Goal: Task Accomplishment & Management: Manage account settings

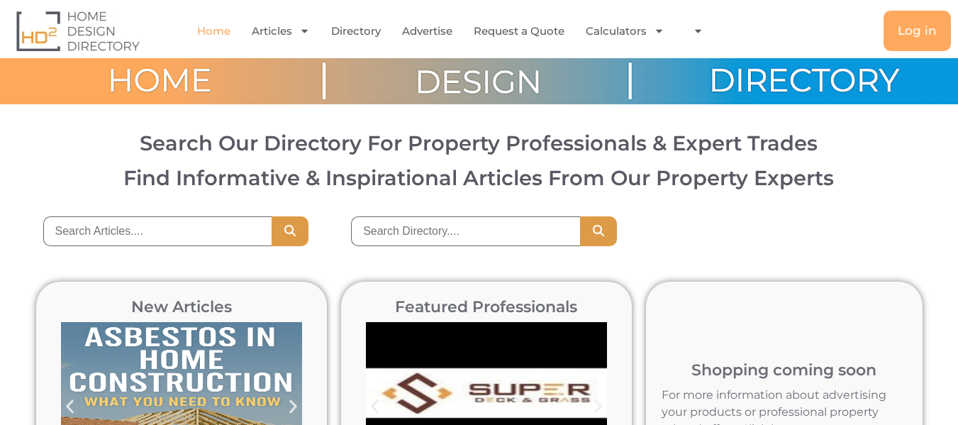
click at [74, 26] on img at bounding box center [77, 31] width 123 height 40
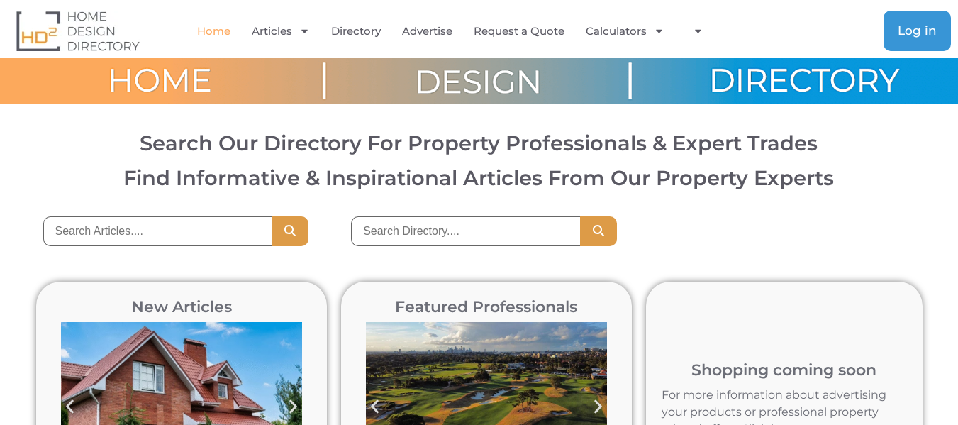
click at [902, 33] on span "Log in" at bounding box center [916, 31] width 39 height 12
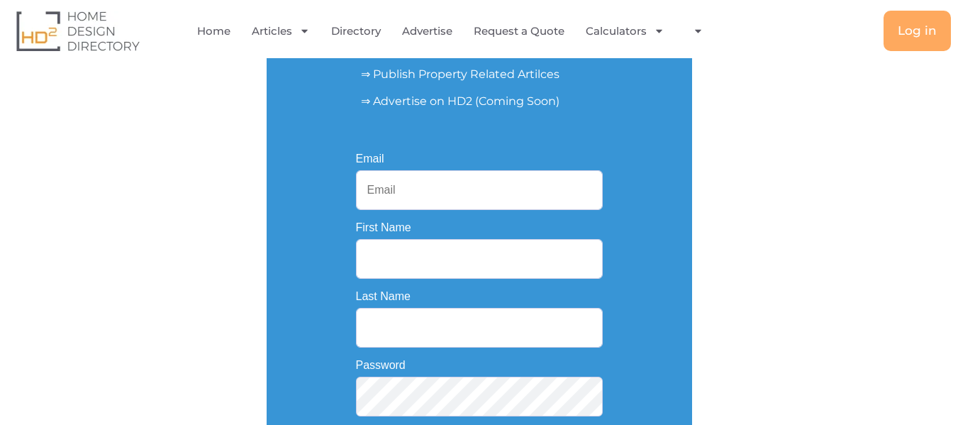
scroll to position [284, 0]
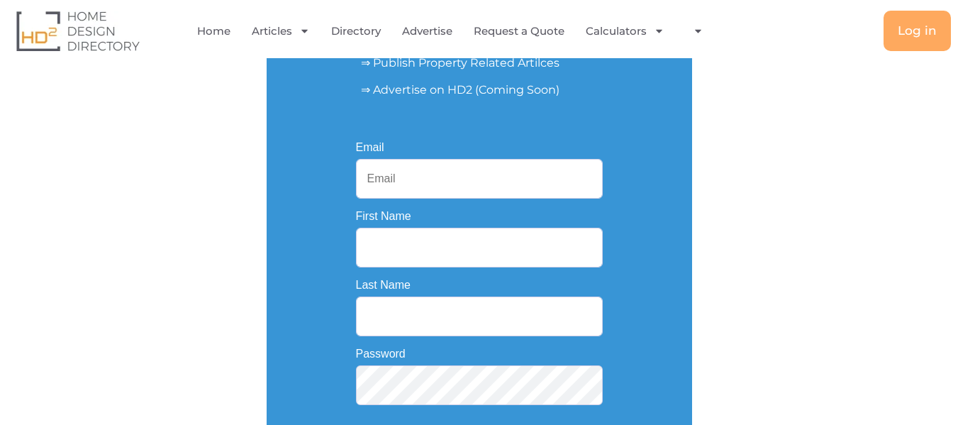
click at [376, 177] on input "Email" at bounding box center [479, 179] width 247 height 40
type input "rmoverzadelaide@gmail.com"
click at [405, 239] on input "First Name" at bounding box center [479, 248] width 247 height 40
type input "Rmoverz"
type input "[GEOGRAPHIC_DATA]"
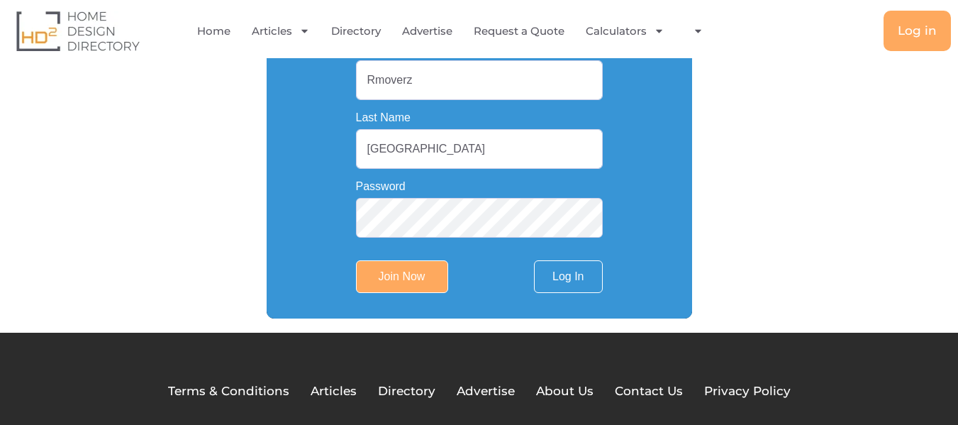
scroll to position [496, 0]
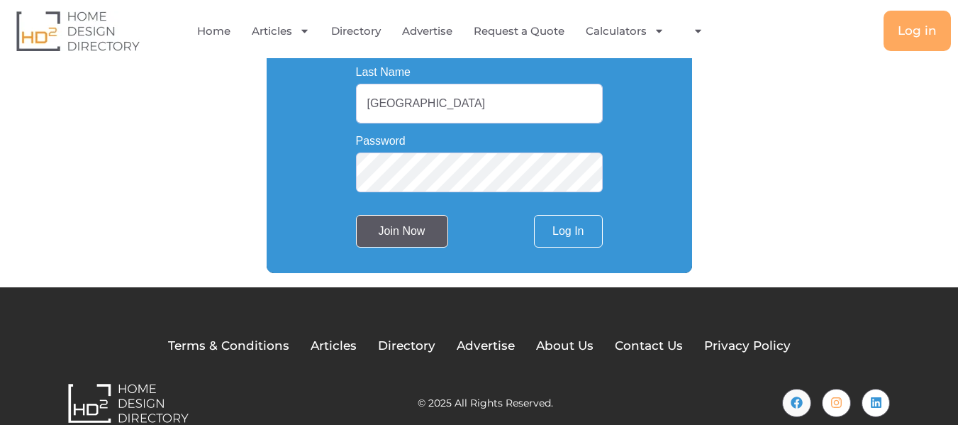
click at [390, 220] on input "Join Now" at bounding box center [402, 231] width 92 height 33
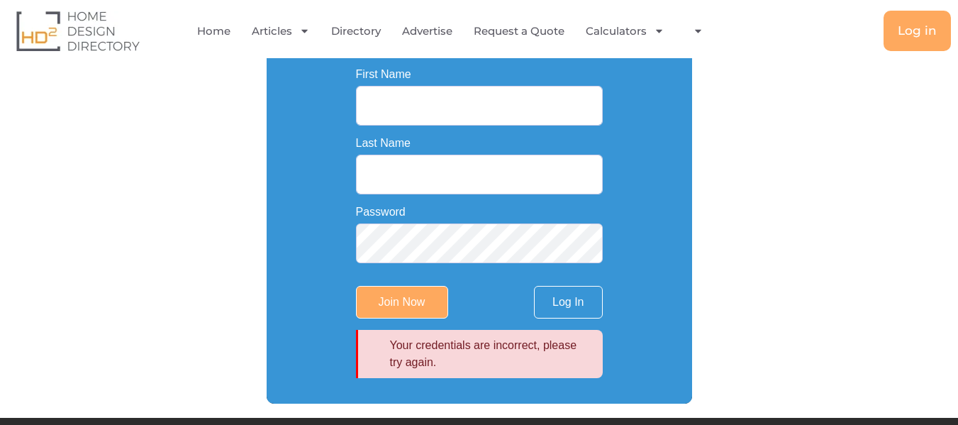
scroll to position [586, 0]
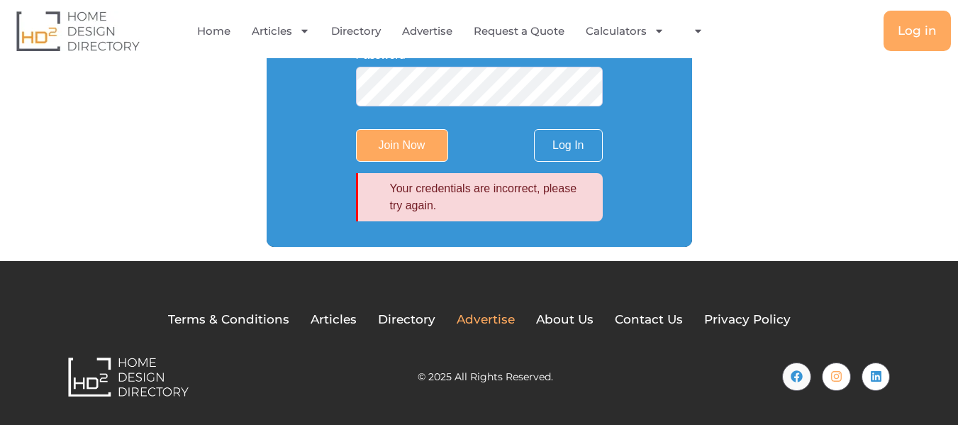
click at [491, 323] on span "Advertise" at bounding box center [485, 319] width 58 height 18
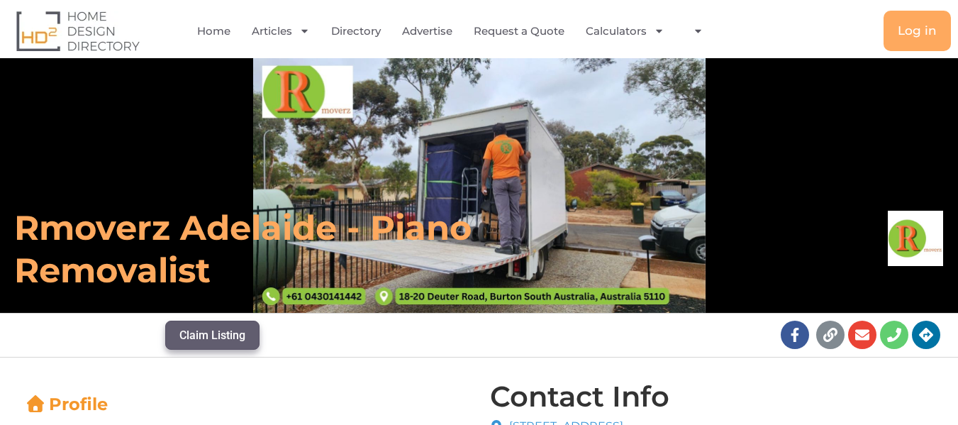
click at [210, 341] on button "Claim Listing" at bounding box center [212, 334] width 94 height 28
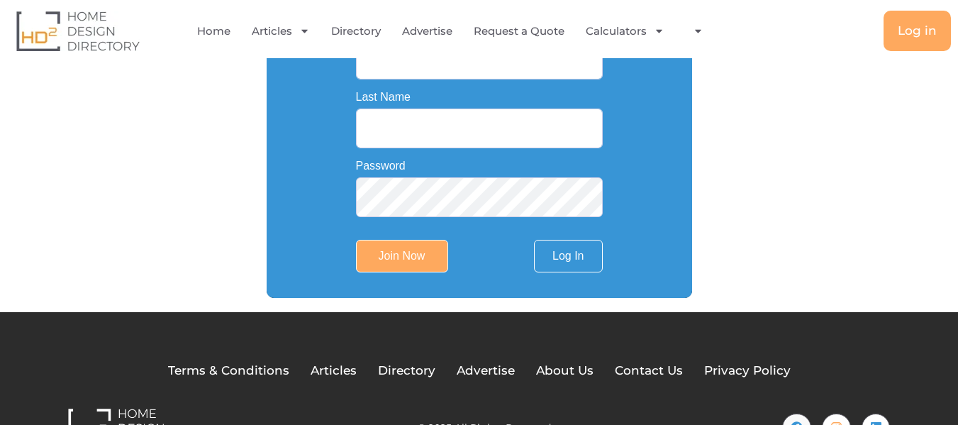
scroll to position [496, 0]
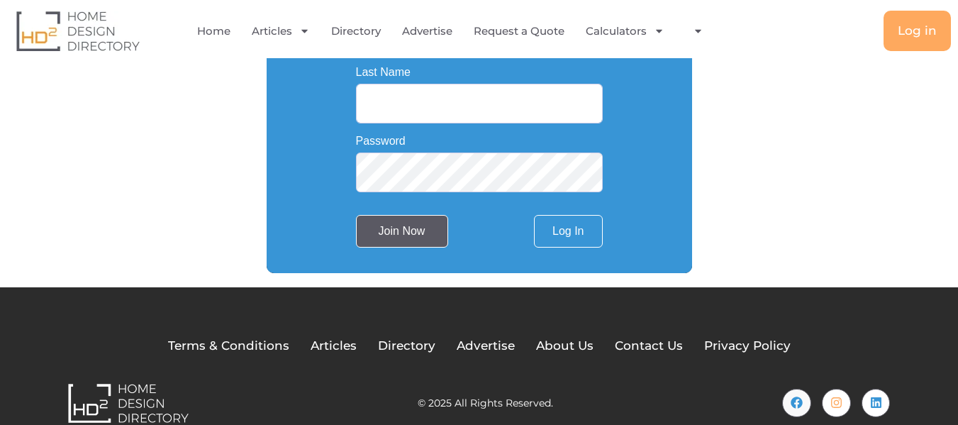
click at [404, 234] on input "Join Now" at bounding box center [402, 231] width 92 height 33
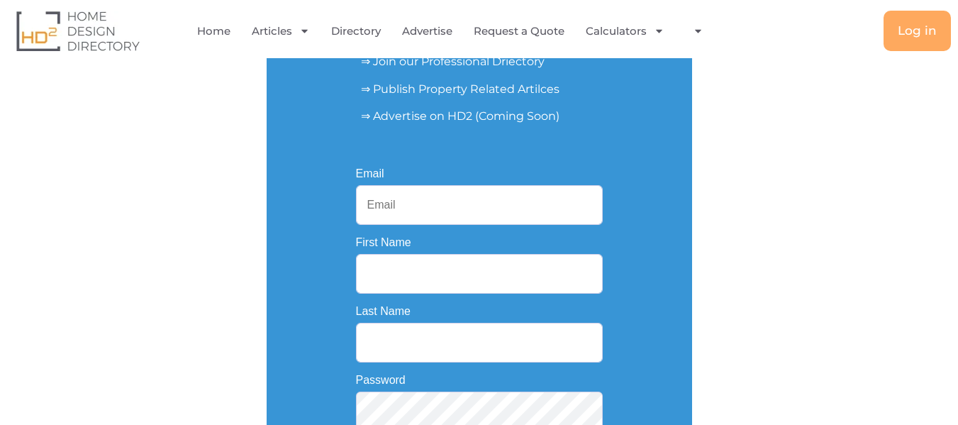
scroll to position [252, 0]
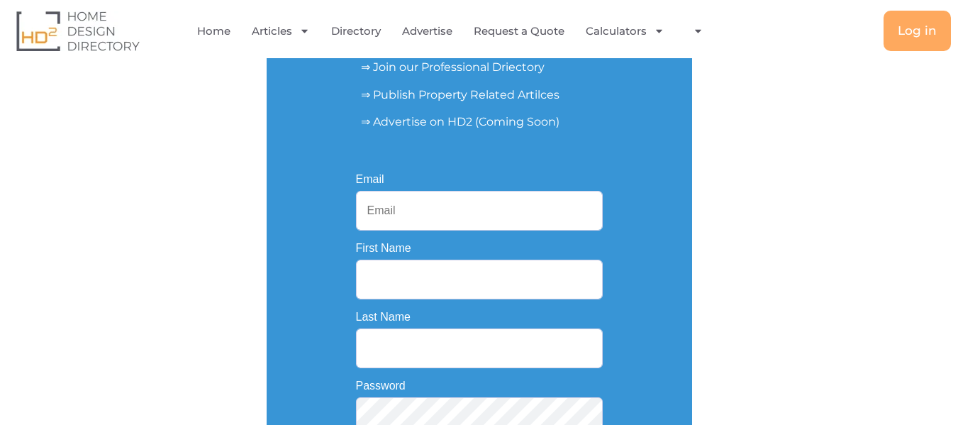
click at [393, 204] on input "Email" at bounding box center [479, 211] width 247 height 40
type input "[EMAIL_ADDRESS][DOMAIN_NAME]"
drag, startPoint x: 422, startPoint y: 271, endPoint x: 430, endPoint y: 271, distance: 7.8
click at [422, 271] on input "First Name" at bounding box center [479, 279] width 247 height 40
type input "Rmoverz"
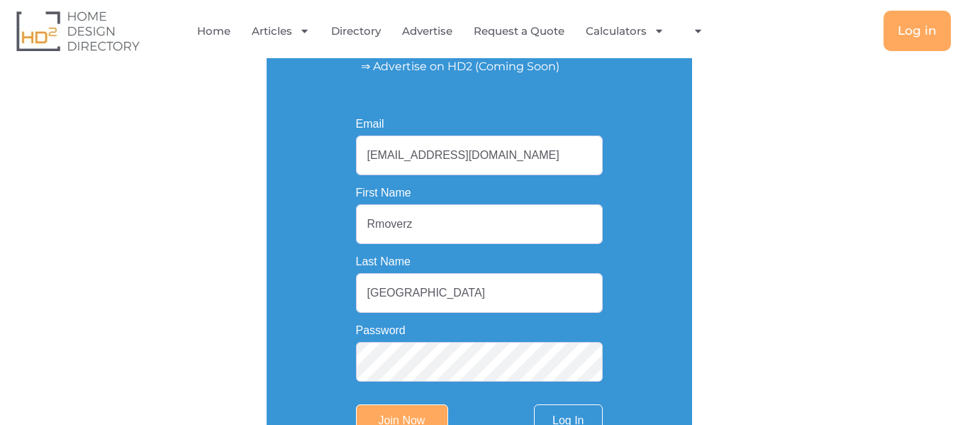
scroll to position [393, 0]
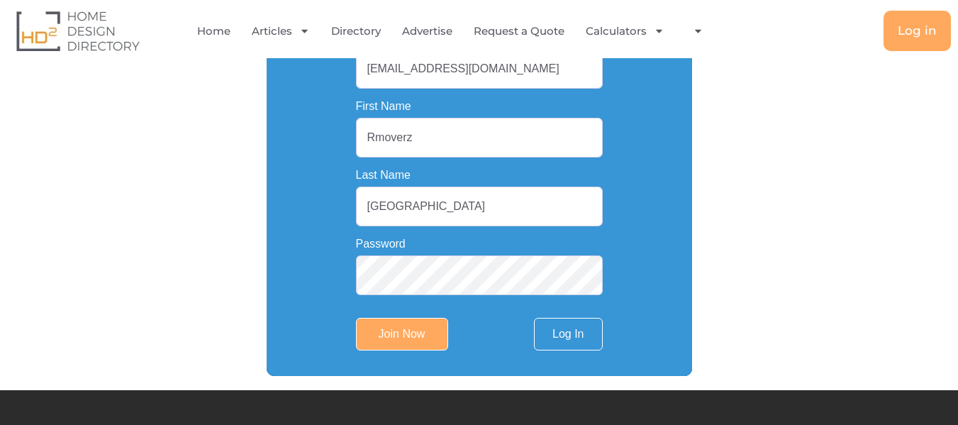
type input "[EMAIL_ADDRESS][DOMAIN_NAME]"
click at [433, 342] on input "Join Now" at bounding box center [402, 334] width 92 height 33
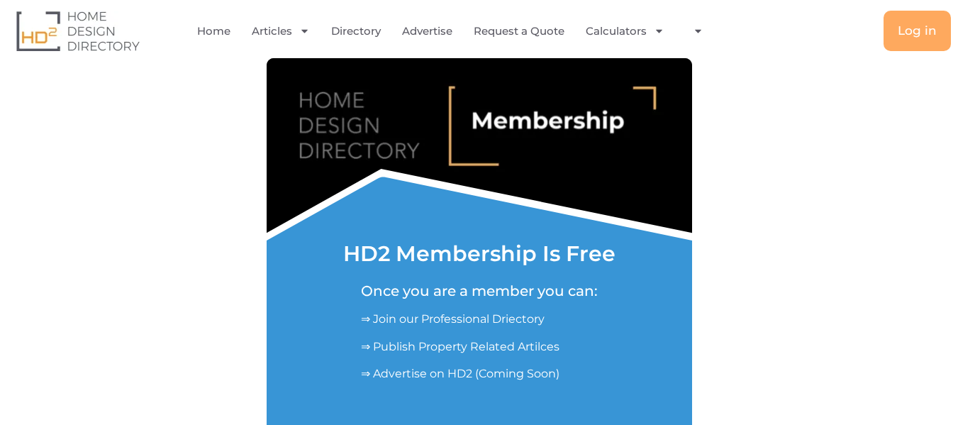
scroll to position [54, 0]
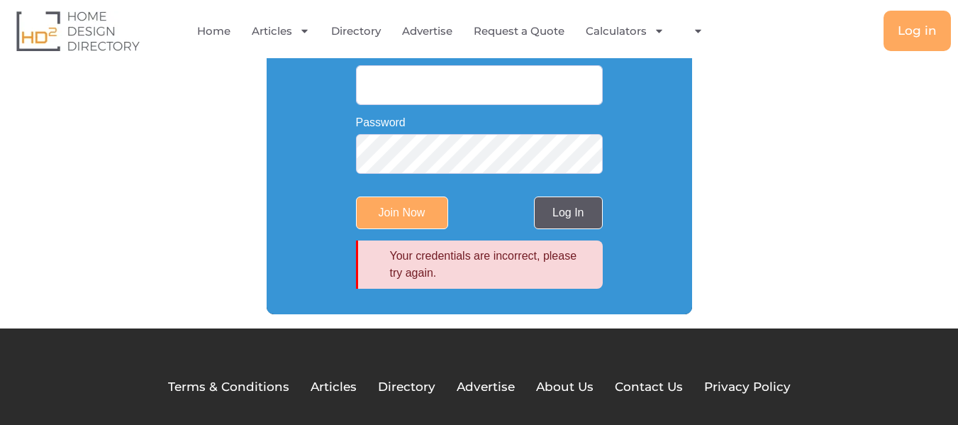
type input "[EMAIL_ADDRESS][DOMAIN_NAME]"
click at [553, 211] on link "Log In" at bounding box center [568, 212] width 68 height 33
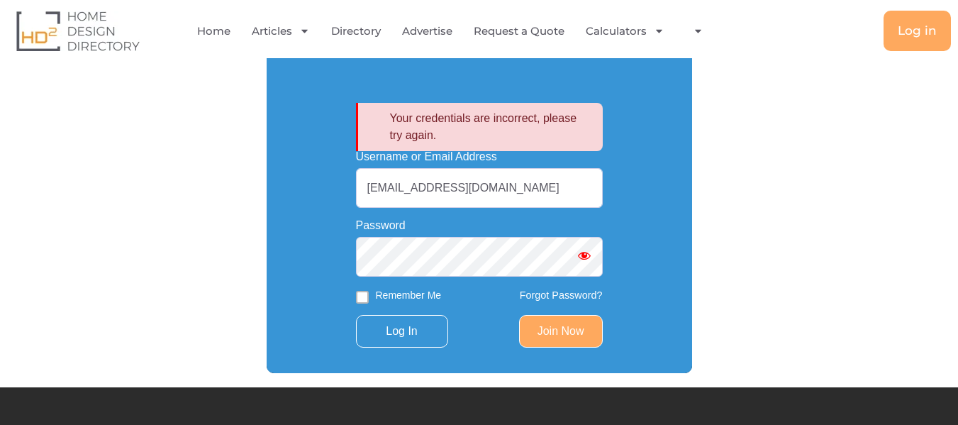
scroll to position [320, 0]
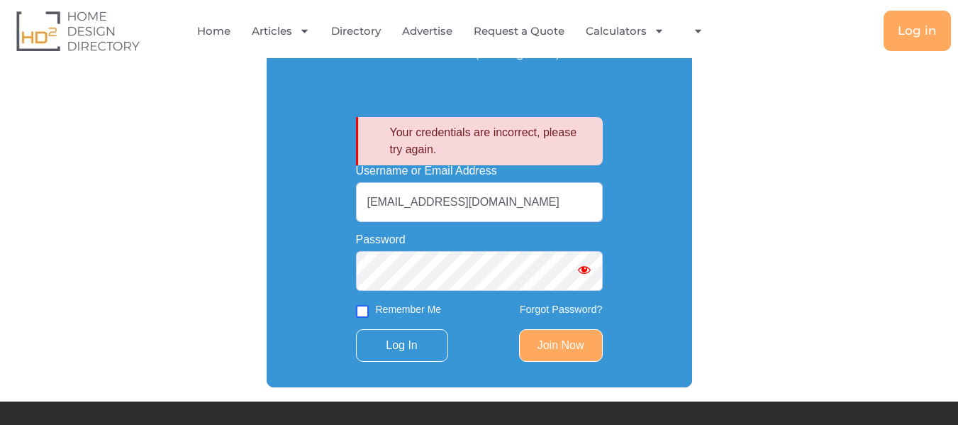
click at [362, 315] on input "Remember Me" at bounding box center [362, 311] width 13 height 13
checkbox input "true"
click at [418, 359] on input "Log In" at bounding box center [402, 345] width 92 height 33
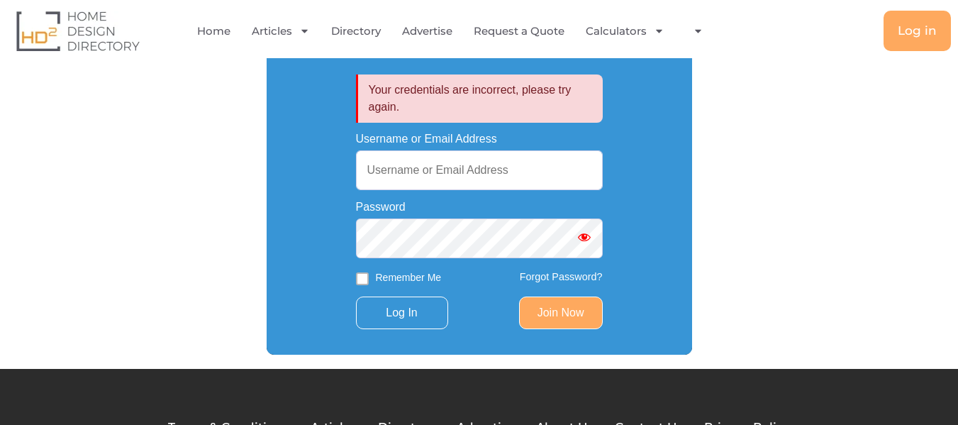
scroll to position [354, 0]
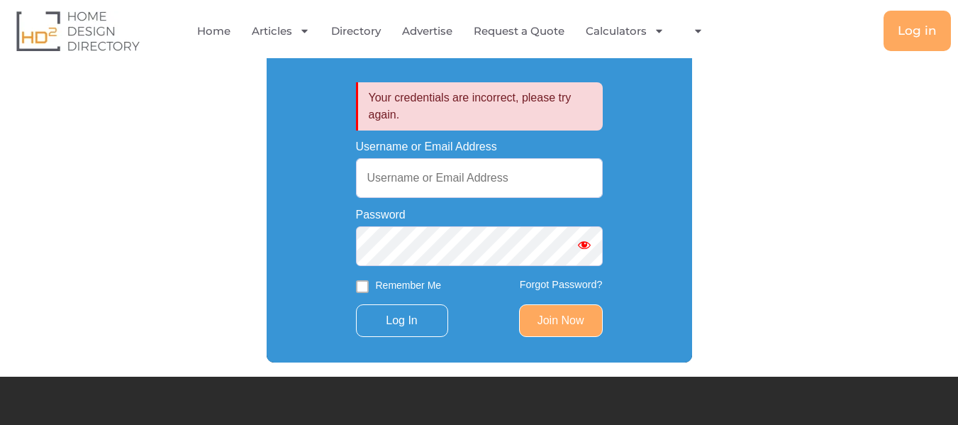
type input "[EMAIL_ADDRESS][DOMAIN_NAME]"
click at [542, 283] on link "Forgot Password?" at bounding box center [561, 284] width 83 height 11
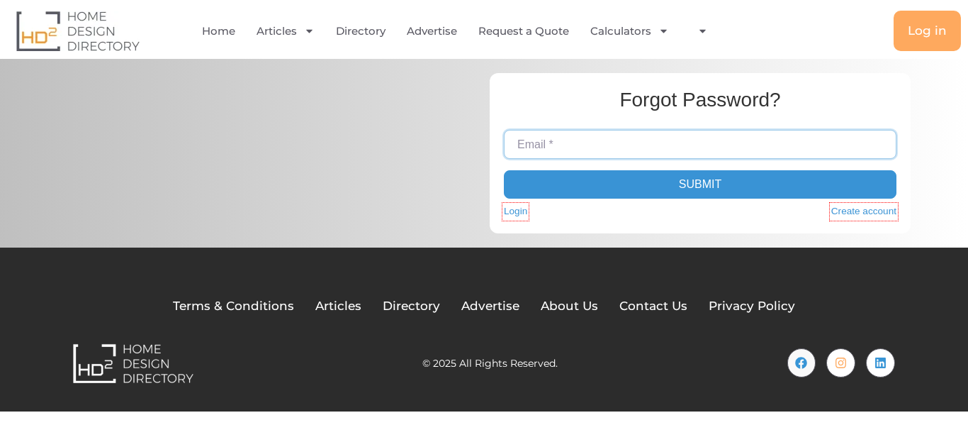
click at [580, 146] on input "Email *" at bounding box center [700, 144] width 393 height 28
type input "[EMAIL_ADDRESS][DOMAIN_NAME]"
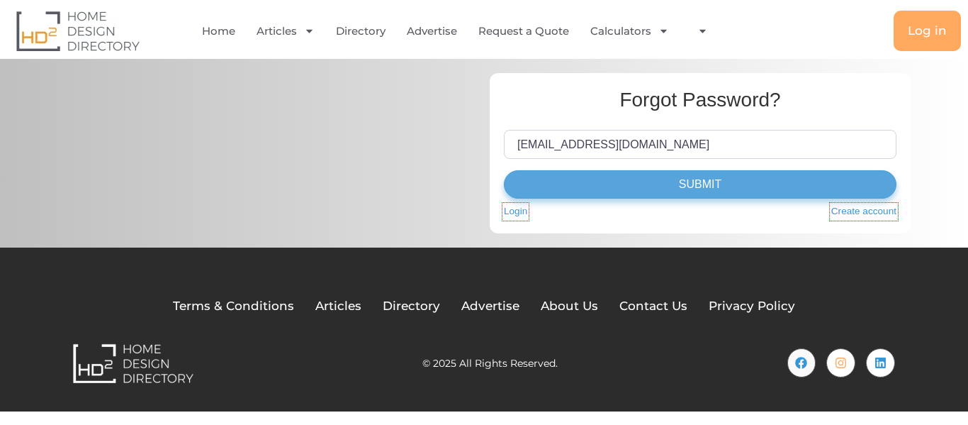
click at [603, 178] on button "Submit" at bounding box center [700, 184] width 393 height 28
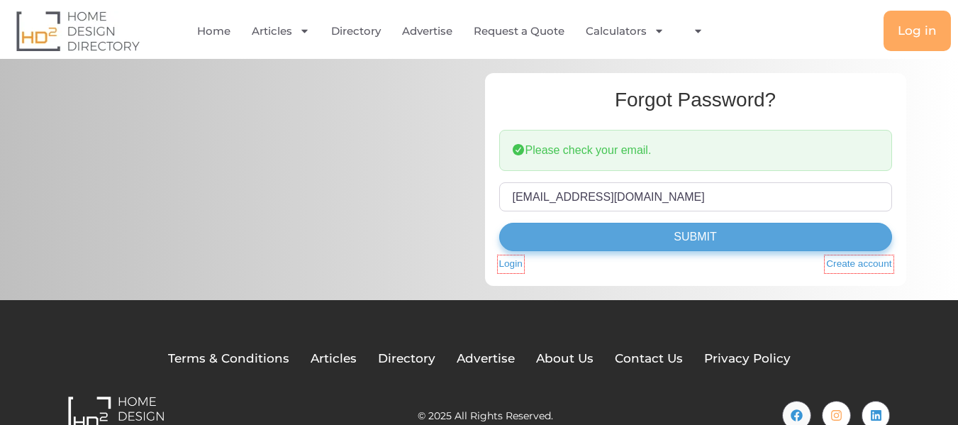
click at [736, 243] on button "Submit" at bounding box center [695, 237] width 393 height 28
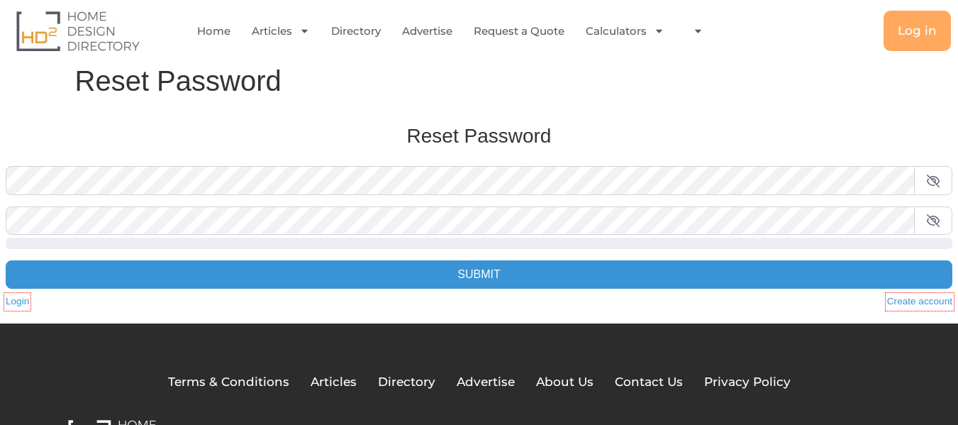
click at [922, 179] on span at bounding box center [933, 180] width 38 height 28
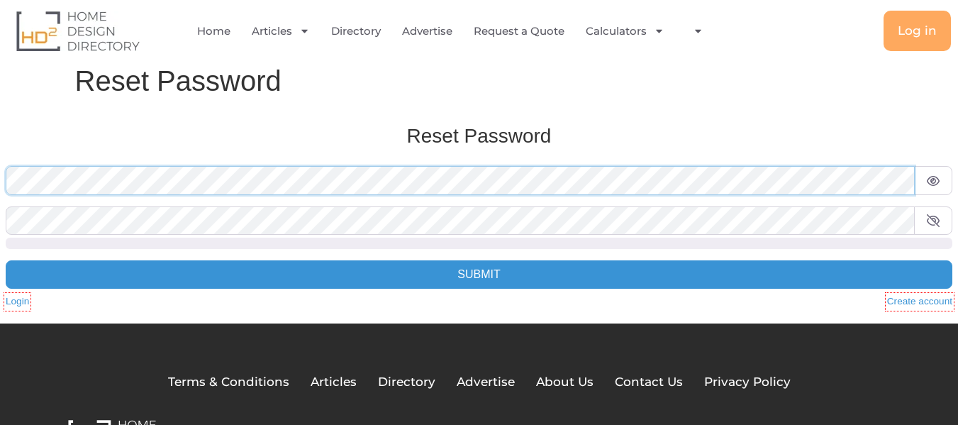
click at [0, 173] on div "Reset Password Password * Confirm Password * Password strength unknown Submit L…" at bounding box center [478, 216] width 975 height 214
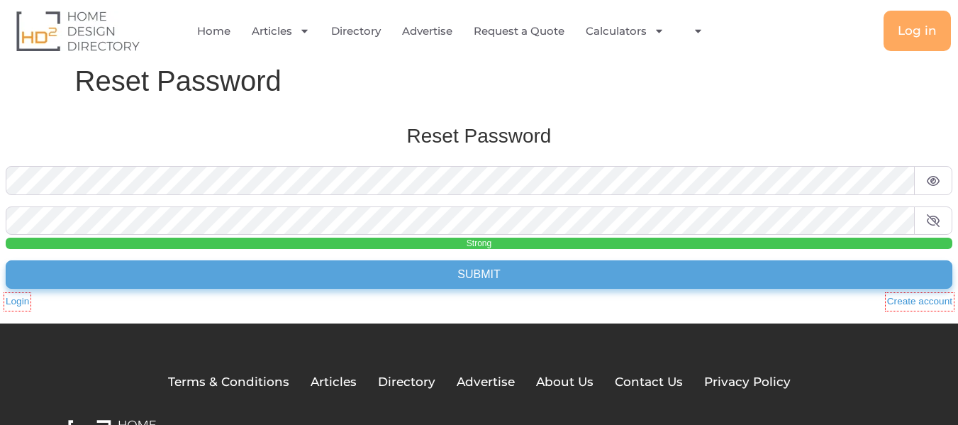
click at [398, 276] on button "Submit" at bounding box center [479, 274] width 946 height 28
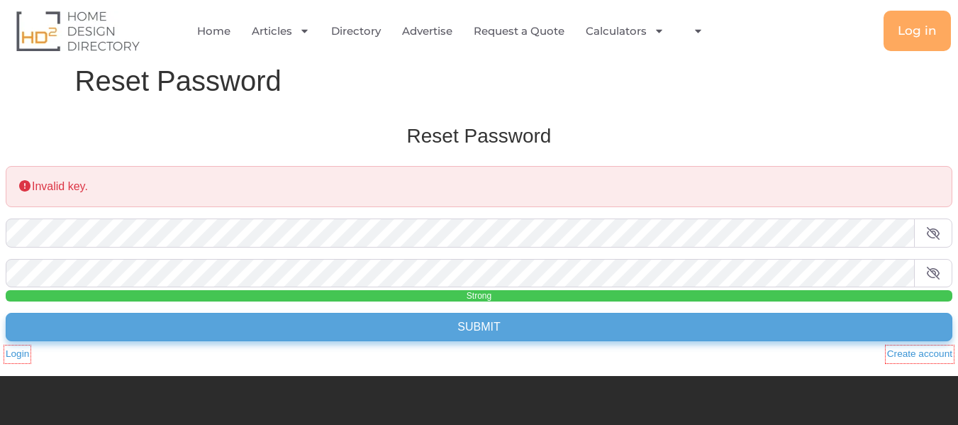
click at [415, 324] on button "Submit" at bounding box center [479, 327] width 946 height 28
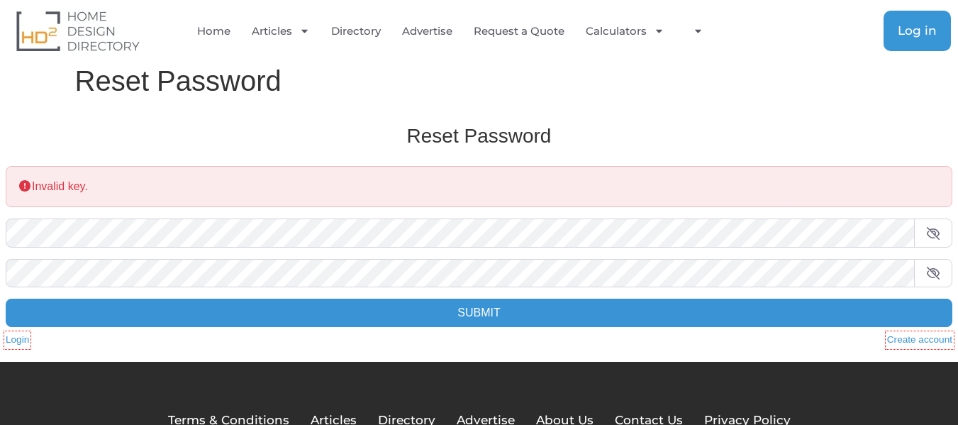
drag, startPoint x: 926, startPoint y: 28, endPoint x: 911, endPoint y: 38, distance: 18.9
click at [926, 28] on span "Log in" at bounding box center [916, 31] width 39 height 12
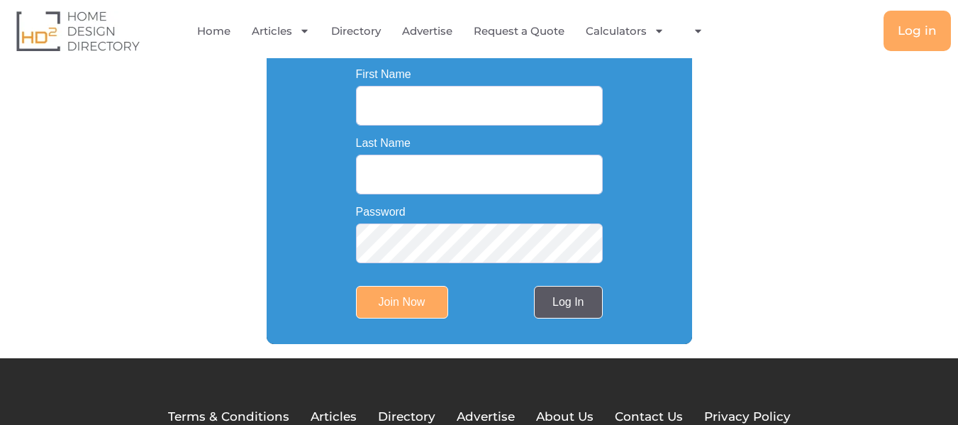
type input "rmoverzadelaide@gmail.com"
click at [577, 306] on link "Log In" at bounding box center [568, 302] width 68 height 33
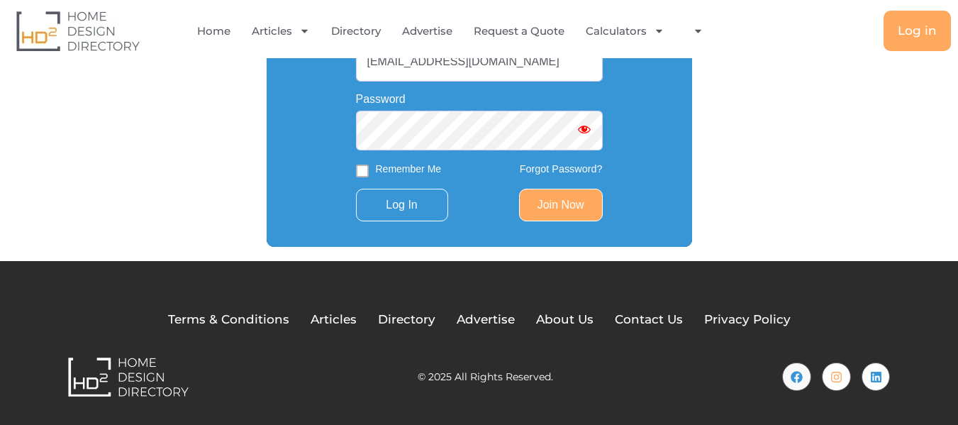
scroll to position [260, 0]
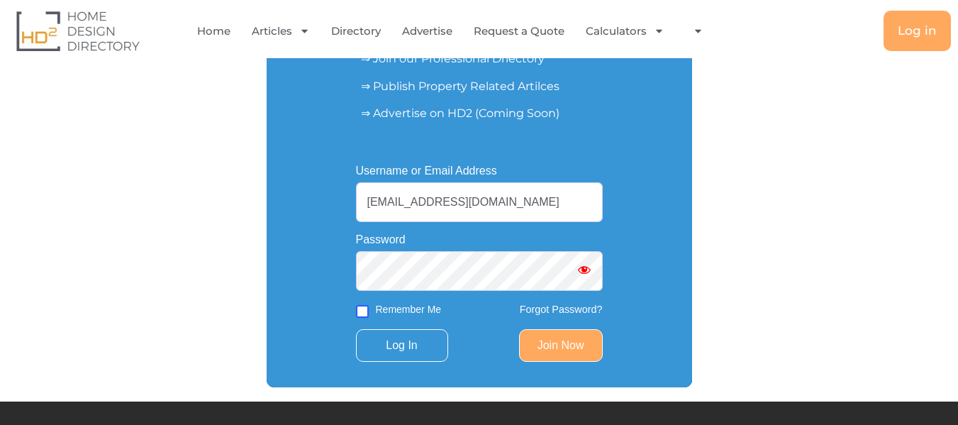
click at [364, 314] on input "Remember Me" at bounding box center [362, 311] width 13 height 13
checkbox input "true"
click at [396, 339] on input "Log In" at bounding box center [402, 345] width 92 height 33
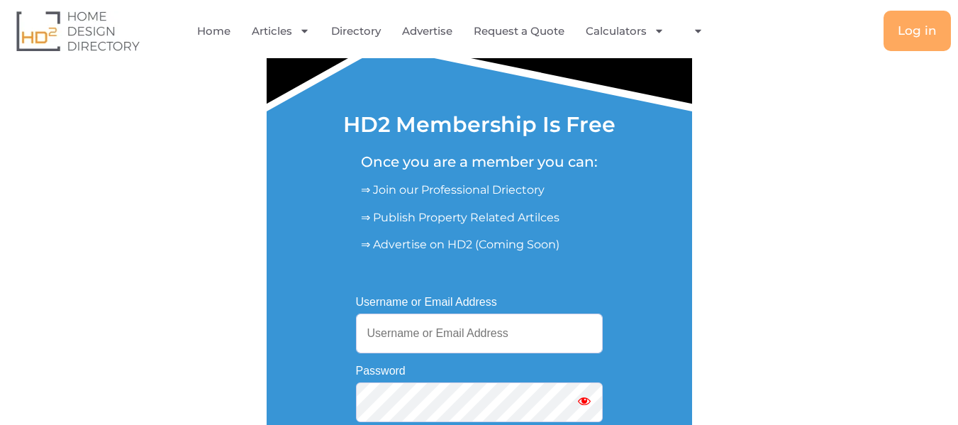
scroll to position [118, 0]
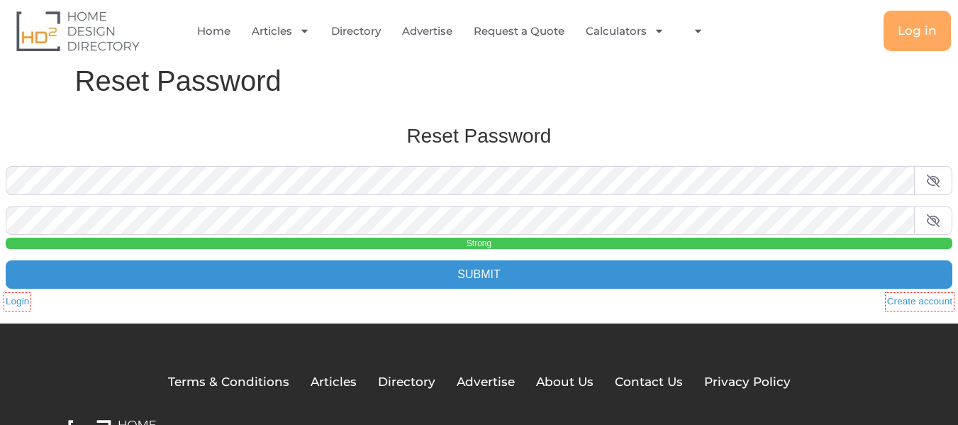
click at [936, 176] on icon at bounding box center [933, 180] width 14 height 11
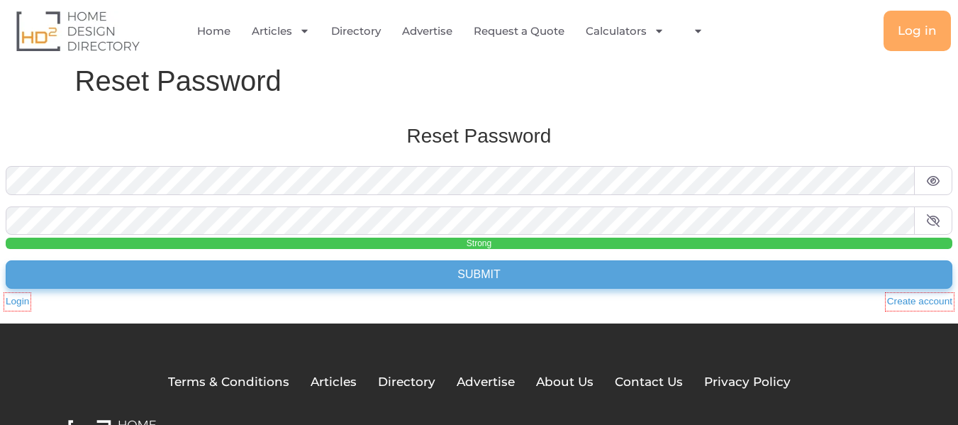
click at [431, 283] on button "Submit" at bounding box center [479, 274] width 946 height 28
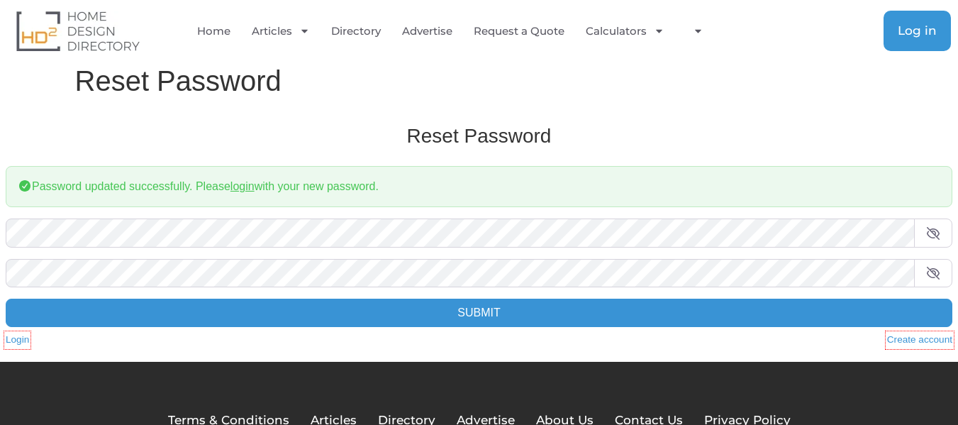
click at [908, 32] on span "Log in" at bounding box center [916, 31] width 39 height 12
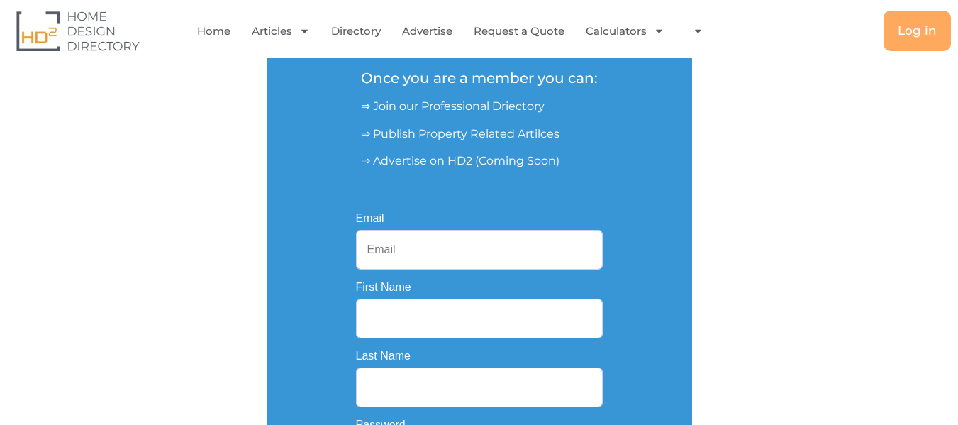
scroll to position [213, 0]
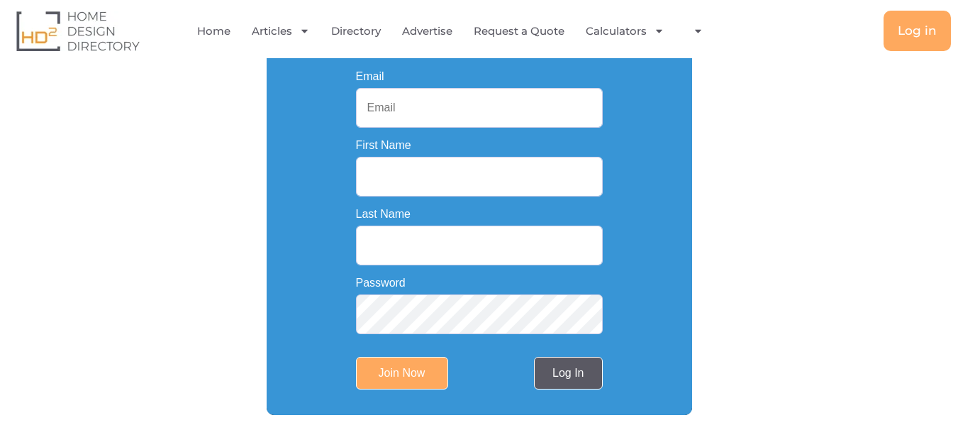
type input "[EMAIL_ADDRESS][DOMAIN_NAME]"
click at [554, 387] on link "Log In" at bounding box center [568, 373] width 68 height 33
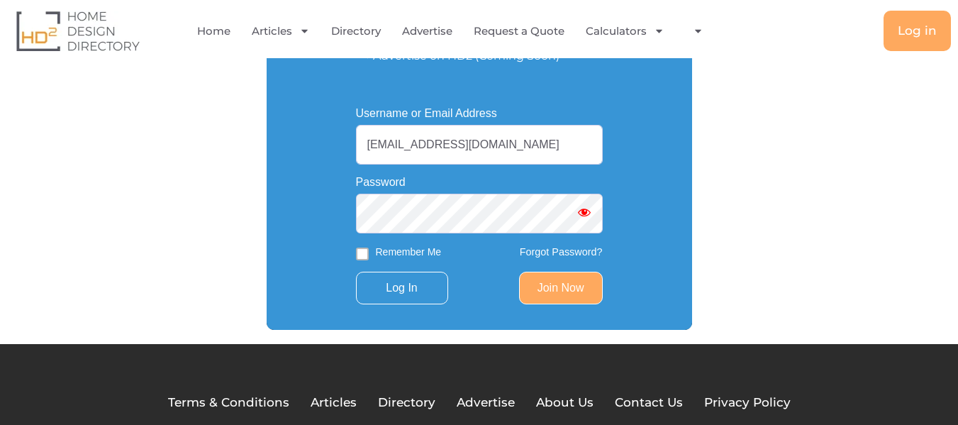
scroll to position [284, 0]
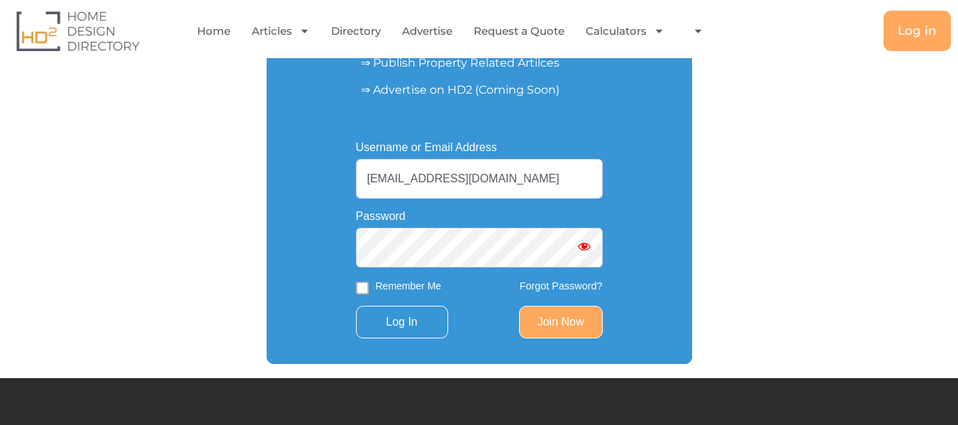
drag, startPoint x: 583, startPoint y: 248, endPoint x: 573, endPoint y: 249, distance: 9.2
click at [583, 249] on span "Show password" at bounding box center [584, 246] width 14 height 14
click at [325, 259] on div "Username or Email Address rmoverzadelaide@gmail.com Password Remember Me Forgot…" at bounding box center [479, 239] width 425 height 247
click at [361, 285] on input "Remember Me" at bounding box center [362, 287] width 13 height 13
checkbox input "true"
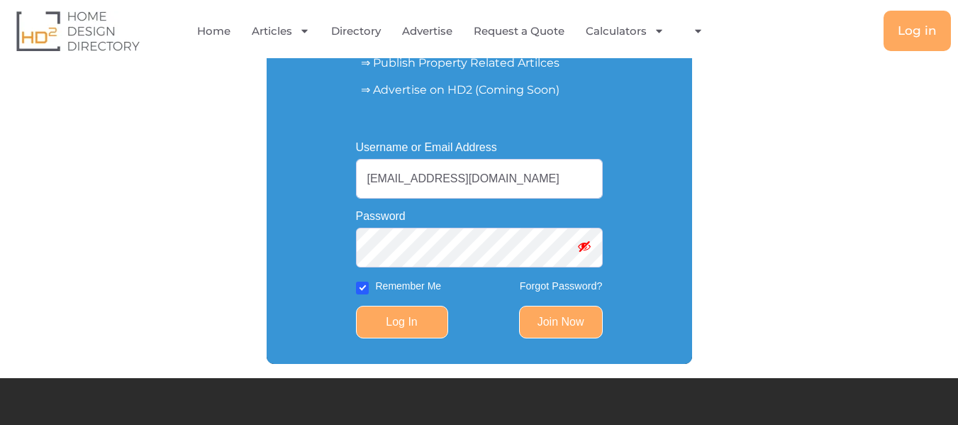
click at [399, 318] on input "Log In" at bounding box center [402, 322] width 92 height 33
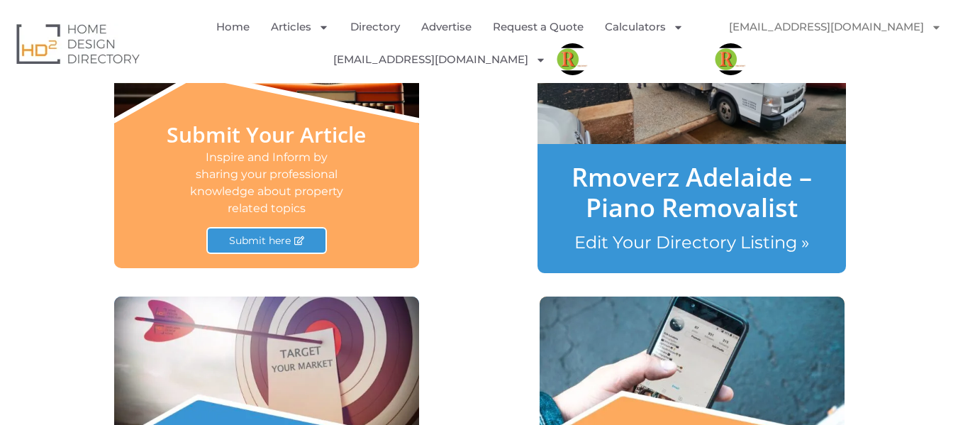
scroll to position [638, 0]
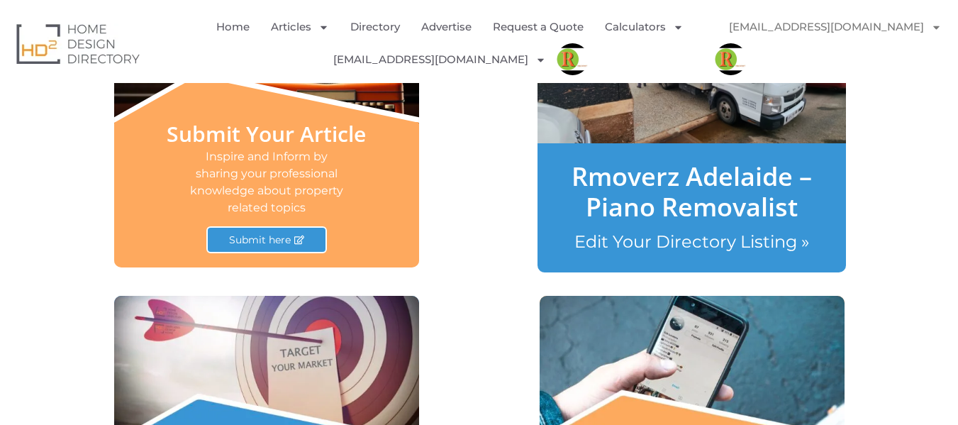
click at [753, 239] on link "Edit Your Directory Listing »" at bounding box center [691, 241] width 235 height 21
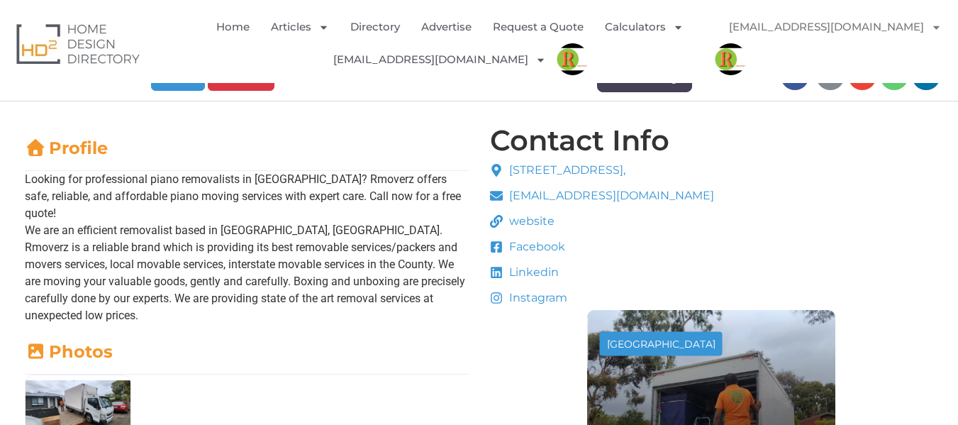
scroll to position [142, 0]
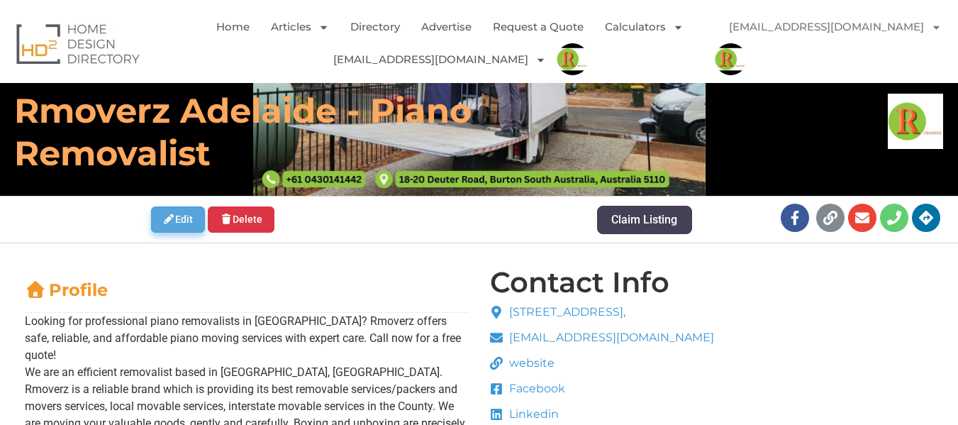
click at [179, 211] on link "Edit" at bounding box center [178, 219] width 55 height 26
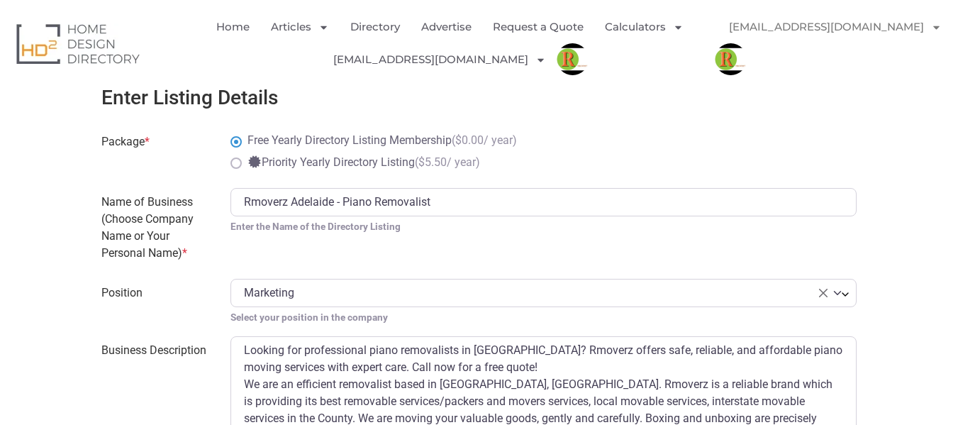
scroll to position [709, 0]
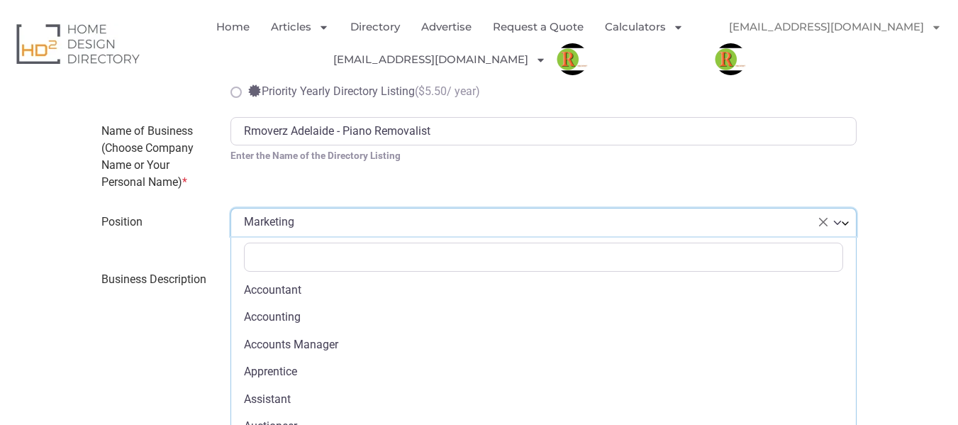
click at [837, 223] on span "× Marketing" at bounding box center [543, 222] width 626 height 28
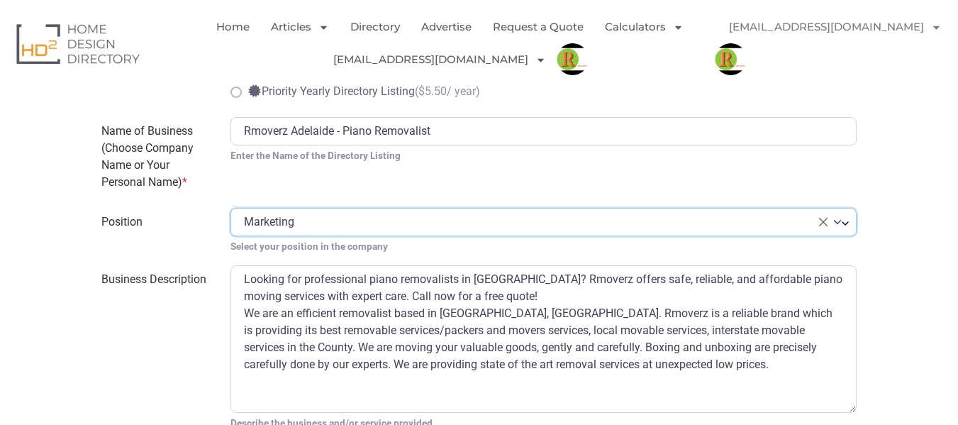
click at [837, 223] on span "× Marketing" at bounding box center [543, 222] width 626 height 28
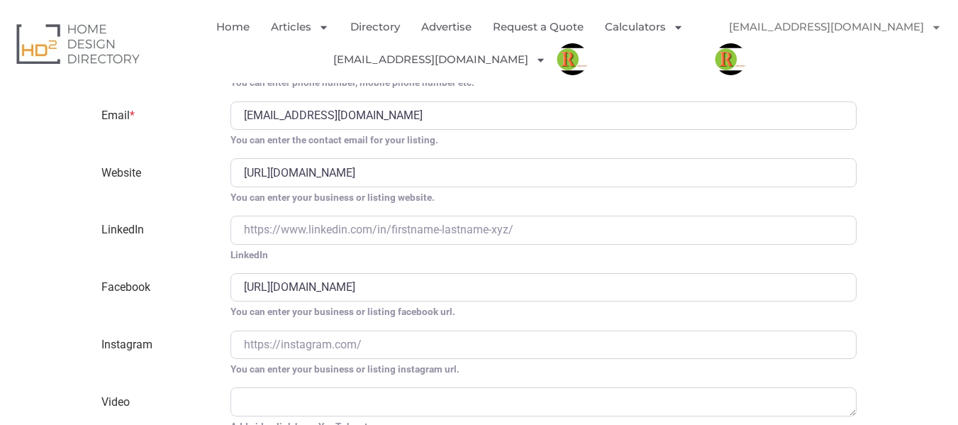
scroll to position [2906, 0]
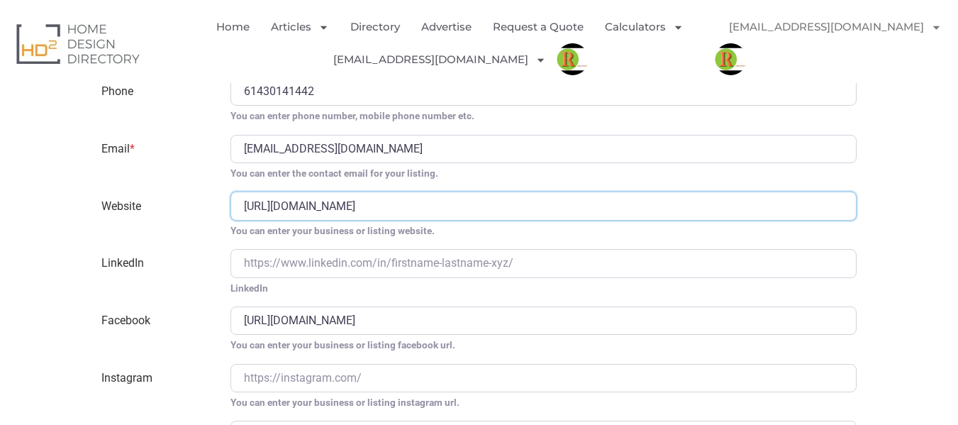
click at [461, 206] on input "https://rmoverz.com.au/piano-removalists-adelaide" at bounding box center [543, 205] width 626 height 28
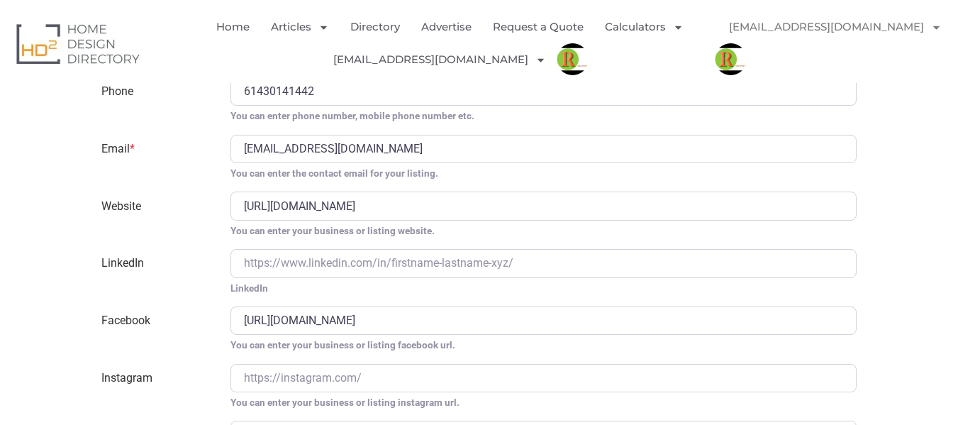
click at [590, 237] on small "You can enter your business or listing website." at bounding box center [543, 230] width 626 height 14
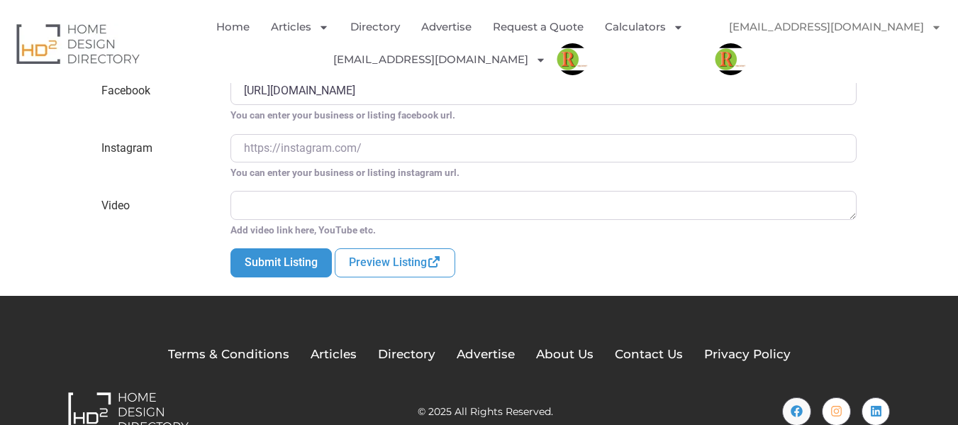
scroll to position [3172, 0]
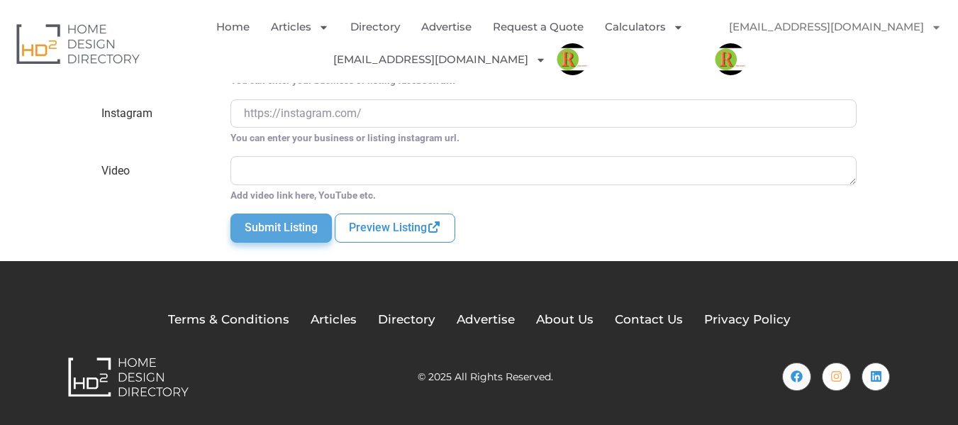
click at [270, 235] on button "Submit Listing" at bounding box center [280, 227] width 101 height 28
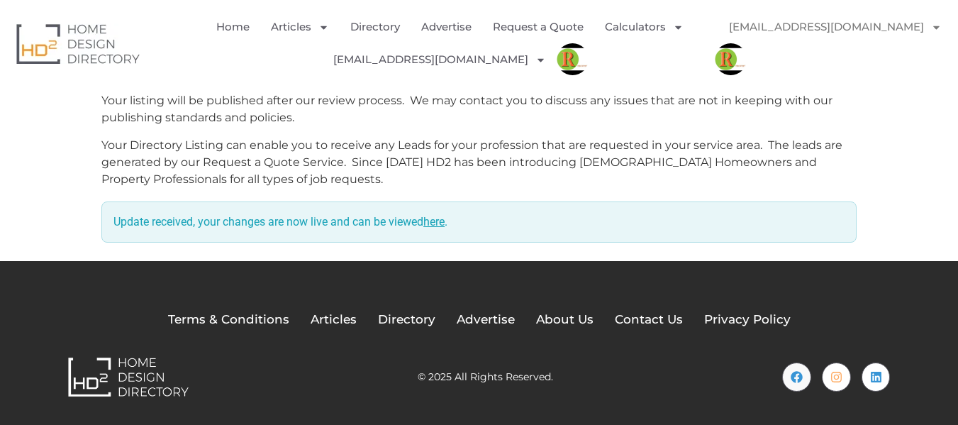
scroll to position [522, 0]
click at [444, 220] on link "here" at bounding box center [433, 221] width 21 height 13
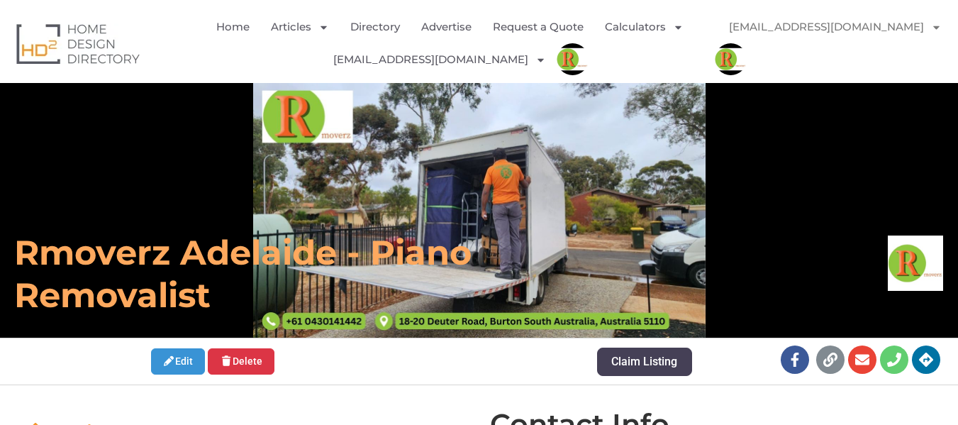
click at [286, 58] on ul "Home Articles Bathroom Renovation Ideas & Services Building Construction Materi…" at bounding box center [455, 43] width 519 height 65
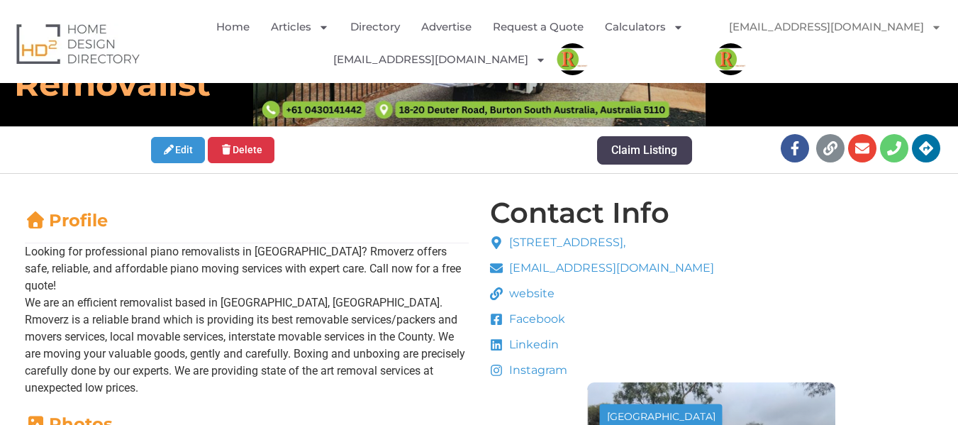
scroll to position [213, 0]
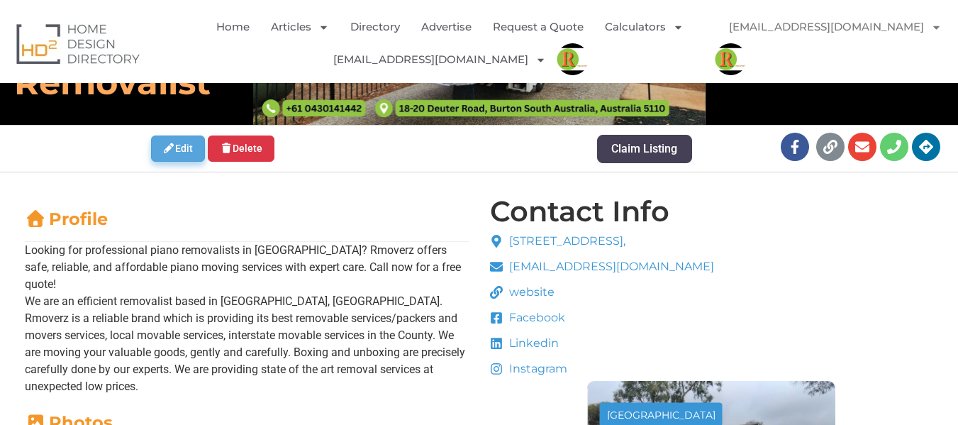
click at [185, 161] on link "Edit" at bounding box center [178, 148] width 55 height 26
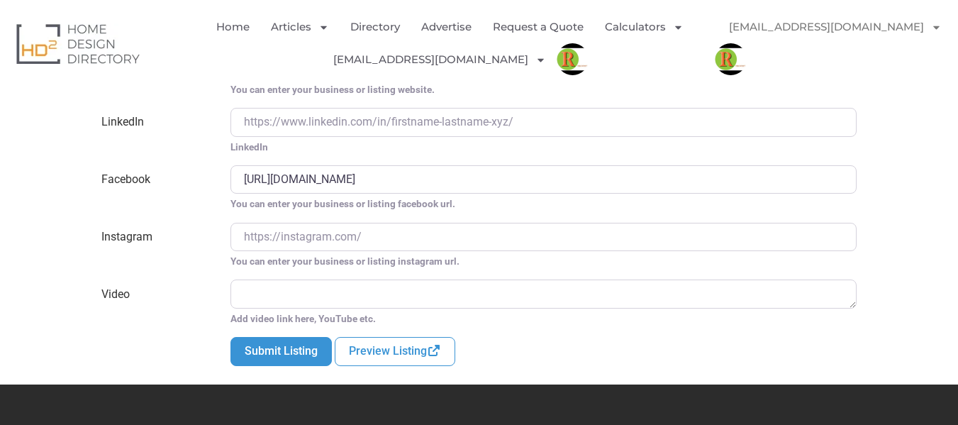
scroll to position [3048, 0]
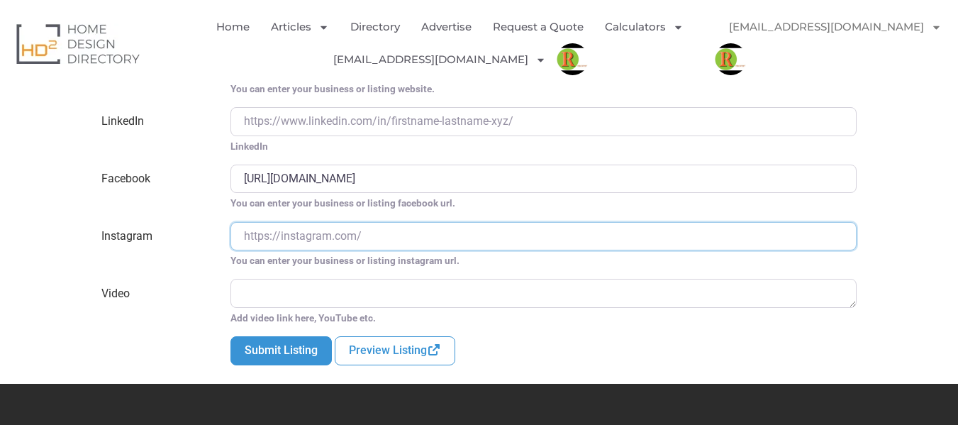
click at [430, 249] on input "Instagram" at bounding box center [543, 236] width 626 height 28
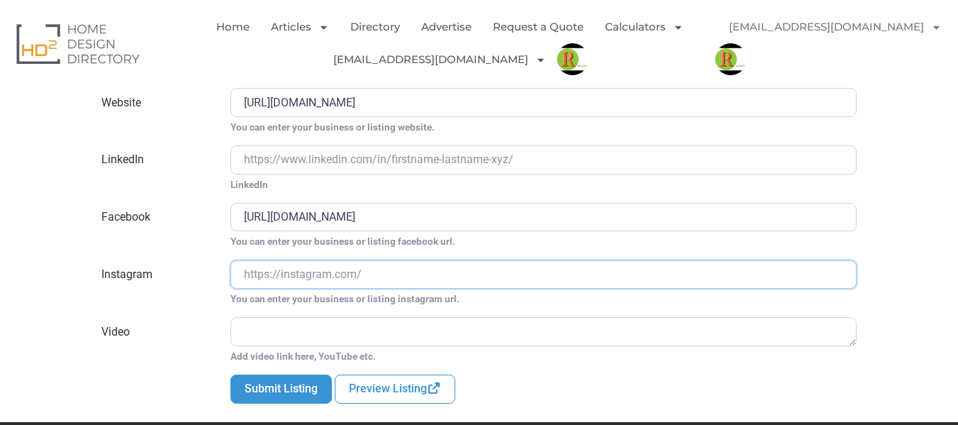
scroll to position [2977, 0]
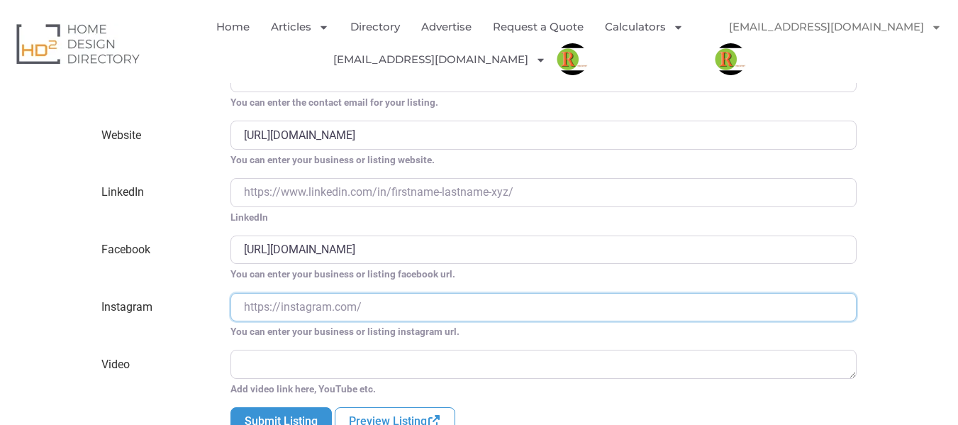
paste input "[URL][DOMAIN_NAME]"
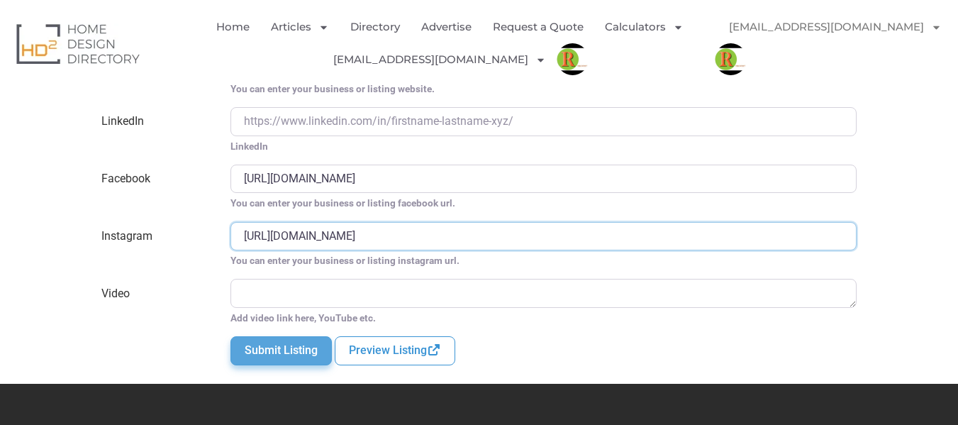
type input "https://maps.app.goo.gl/FrQyise58yqrcQzAA"
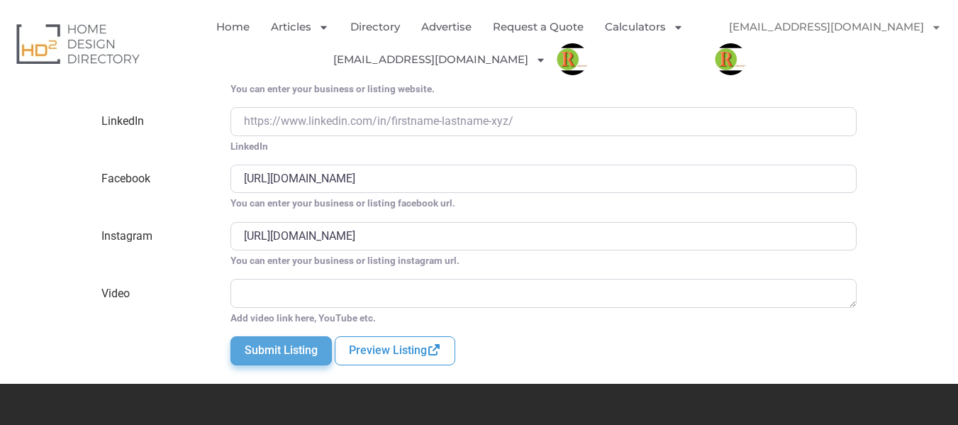
click at [289, 352] on button "Submit Listing" at bounding box center [280, 350] width 101 height 28
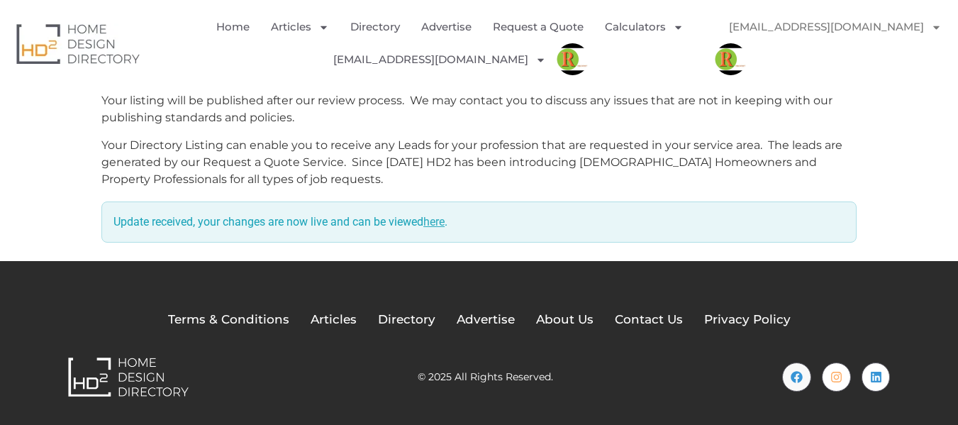
click at [442, 225] on link "here" at bounding box center [433, 221] width 21 height 13
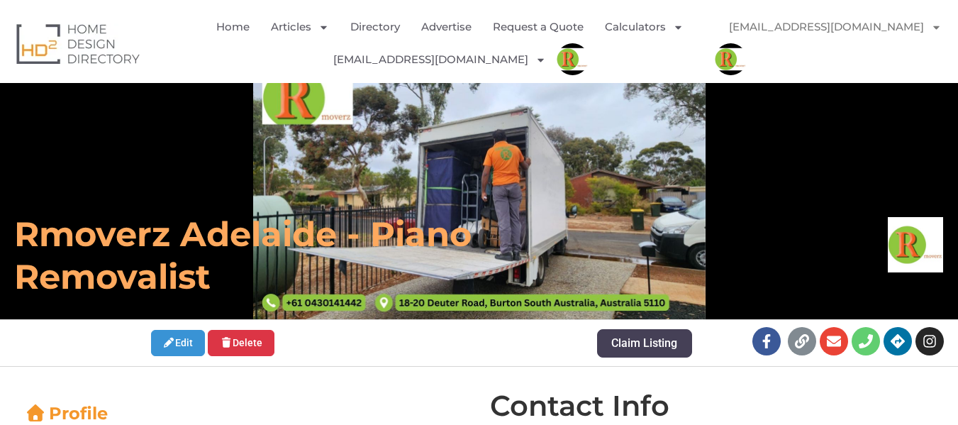
scroll to position [71, 0]
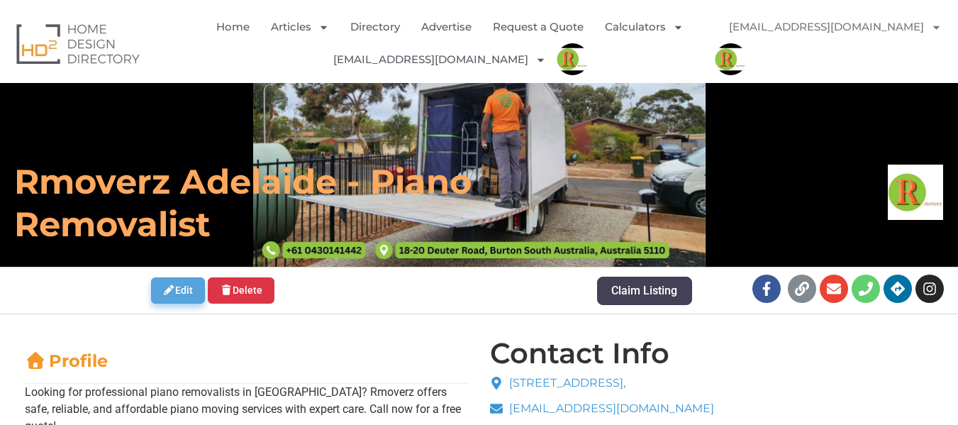
click at [165, 283] on link "Edit" at bounding box center [178, 290] width 55 height 26
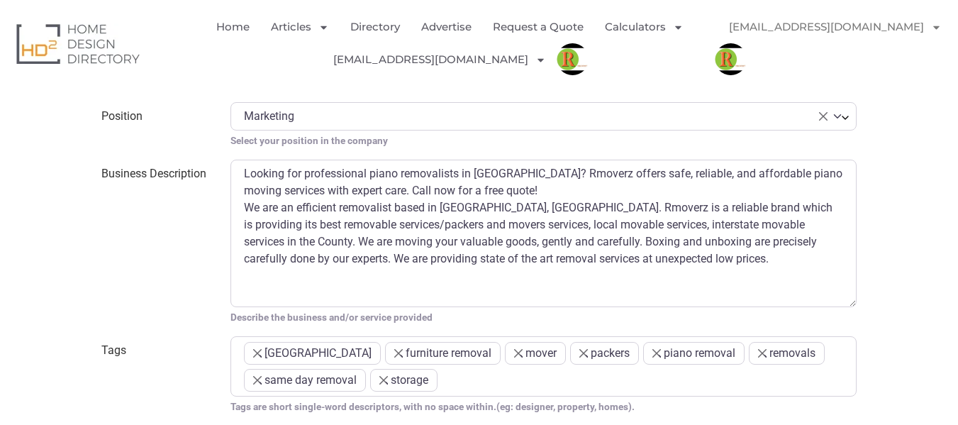
scroll to position [780, 0]
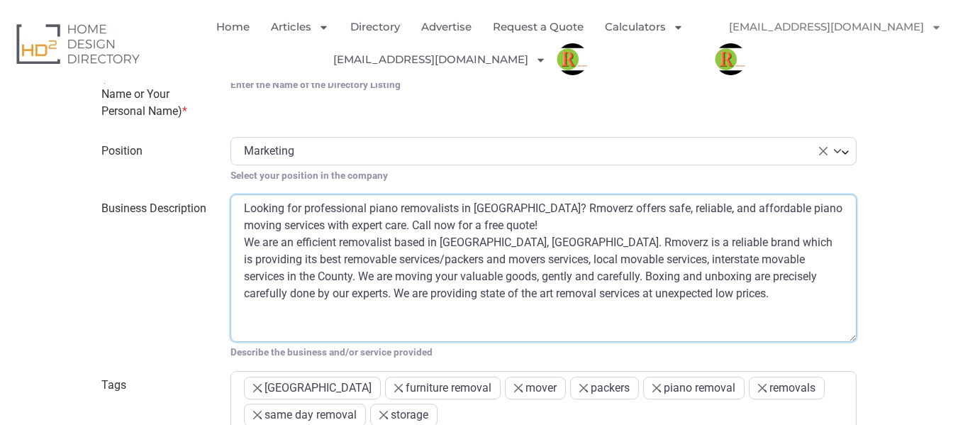
drag, startPoint x: 641, startPoint y: 294, endPoint x: 607, endPoint y: 301, distance: 33.9
click at [607, 301] on textarea "Looking for professional piano removalists in [GEOGRAPHIC_DATA]? Rmoverz offers…" at bounding box center [543, 267] width 626 height 147
click at [629, 295] on textarea "Looking for professional piano removalists in [GEOGRAPHIC_DATA]? Rmoverz offers…" at bounding box center [543, 267] width 626 height 147
drag, startPoint x: 629, startPoint y: 295, endPoint x: 233, endPoint y: 213, distance: 404.7
click at [233, 213] on textarea "Looking for professional piano removalists in Adelaide? Rmoverz offers safe, re…" at bounding box center [543, 267] width 626 height 147
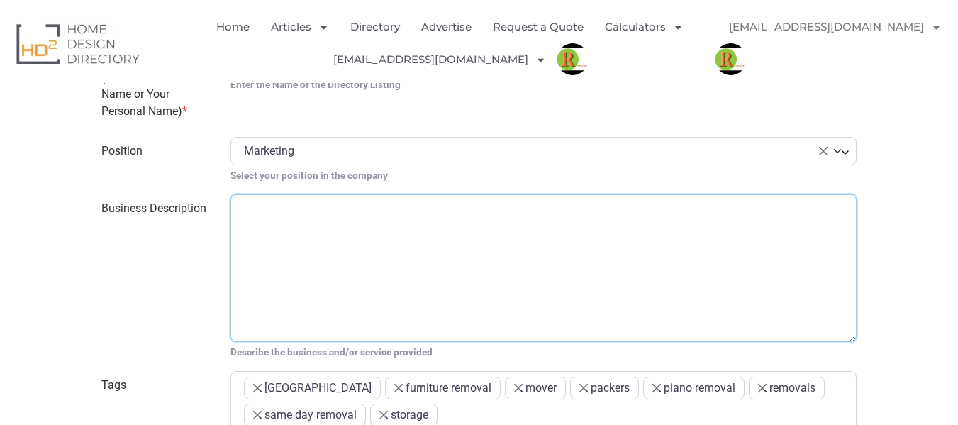
paste textarea "Rmoverz is your trusted partner for all removal needs in [GEOGRAPHIC_DATA]. As …"
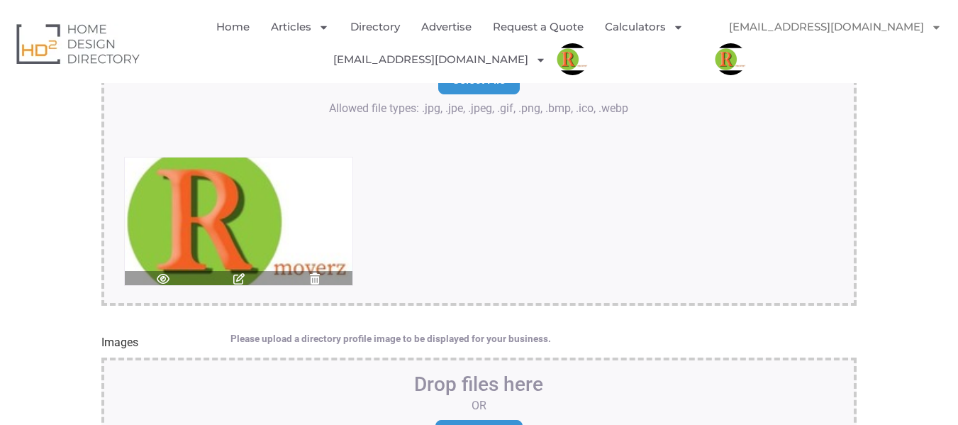
scroll to position [2268, 0]
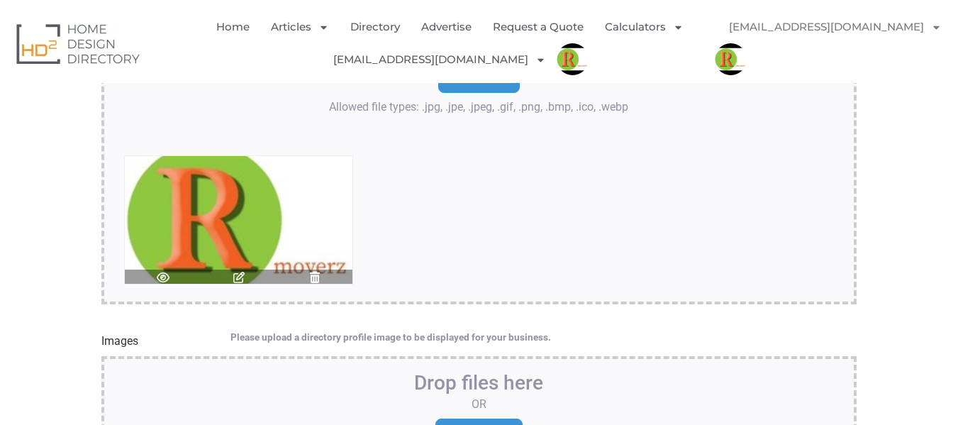
type textarea "Rmoverz is your trusted partner for all removal needs in [GEOGRAPHIC_DATA]. As …"
click at [313, 283] on icon at bounding box center [315, 276] width 14 height 11
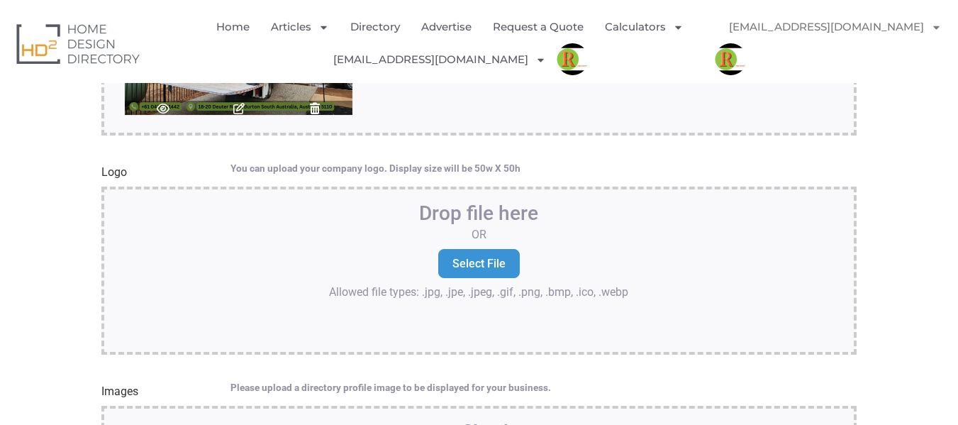
scroll to position [2056, 0]
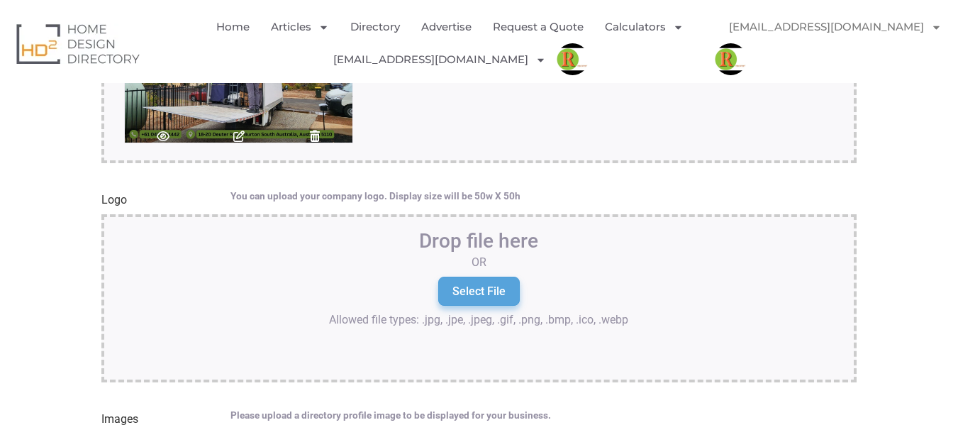
click at [483, 300] on input "Select File" at bounding box center [479, 290] width 82 height 28
type input "C:\fakepath\Rmoverz .jpg"
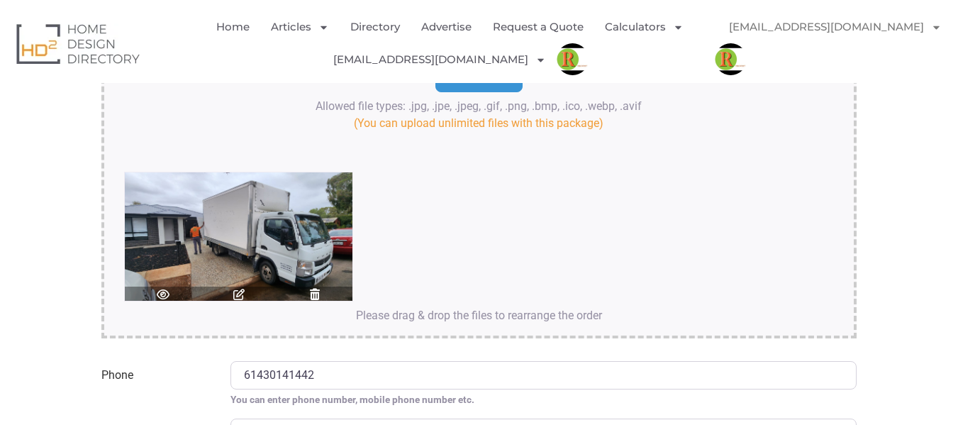
scroll to position [2552, 0]
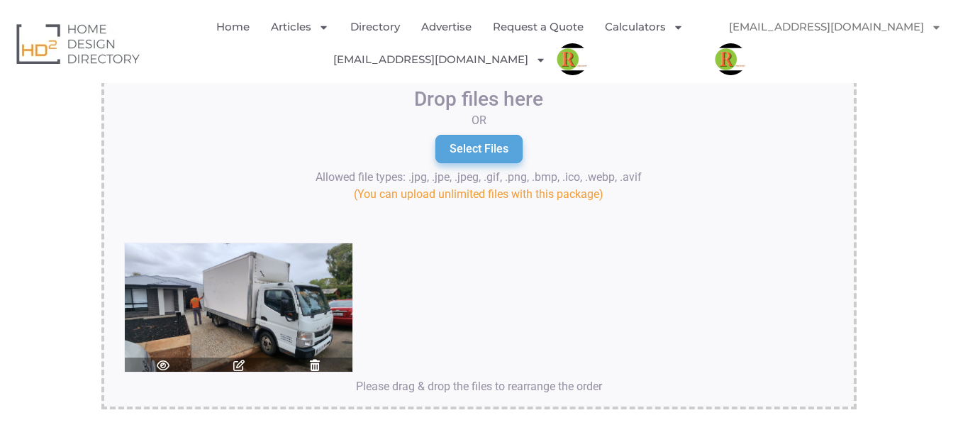
click at [486, 155] on input "Select Files" at bounding box center [478, 149] width 87 height 28
type input "C:\fakepath\515068665_122128700972851683_8438005945289224643_n (1).jpg"
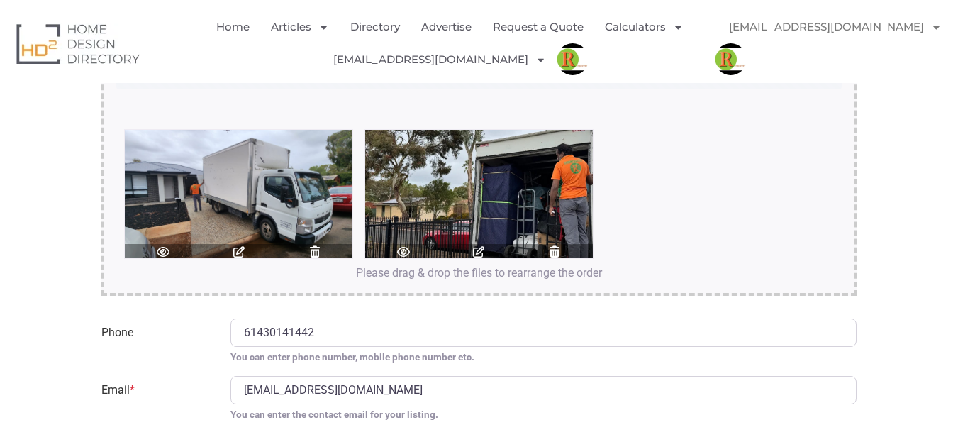
scroll to position [2623, 0]
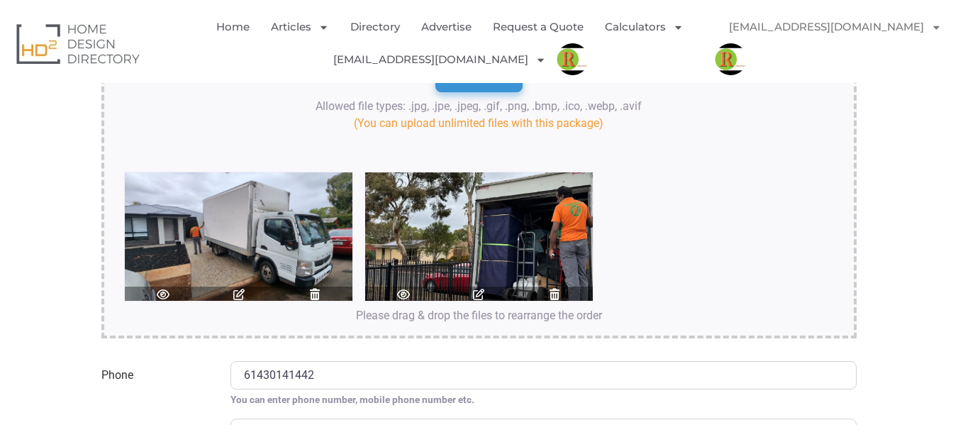
click at [550, 291] on icon at bounding box center [554, 294] width 14 height 11
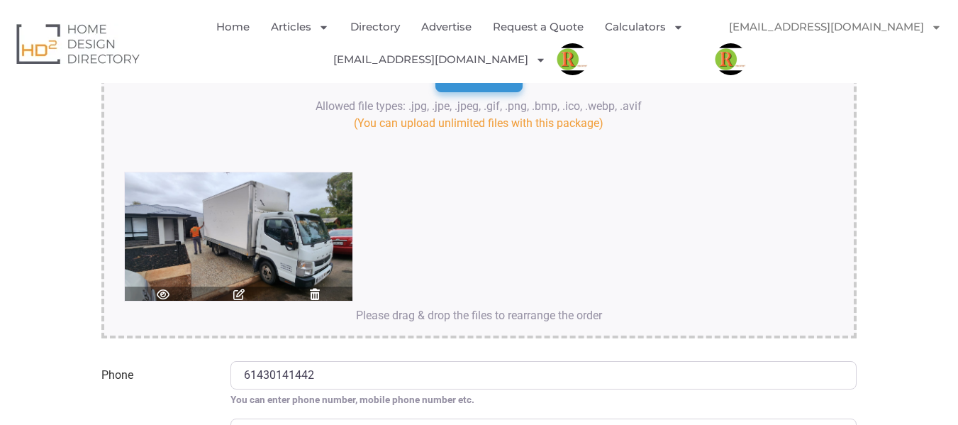
scroll to position [2481, 0]
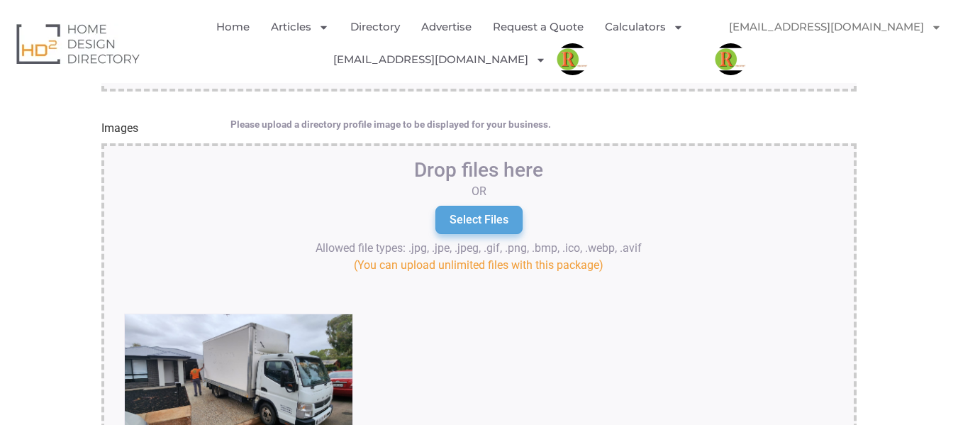
click at [481, 214] on input "Select Files" at bounding box center [478, 220] width 87 height 28
click at [495, 213] on input "Select Files" at bounding box center [478, 220] width 87 height 28
type input "C:\fakepath\How to Plan a Smooth Adelaide Furniture Removals Experience (3).jpg"
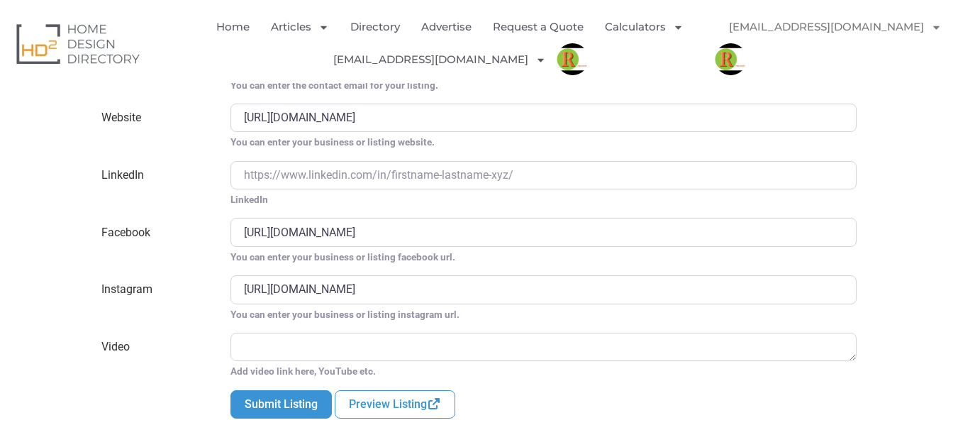
scroll to position [3048, 0]
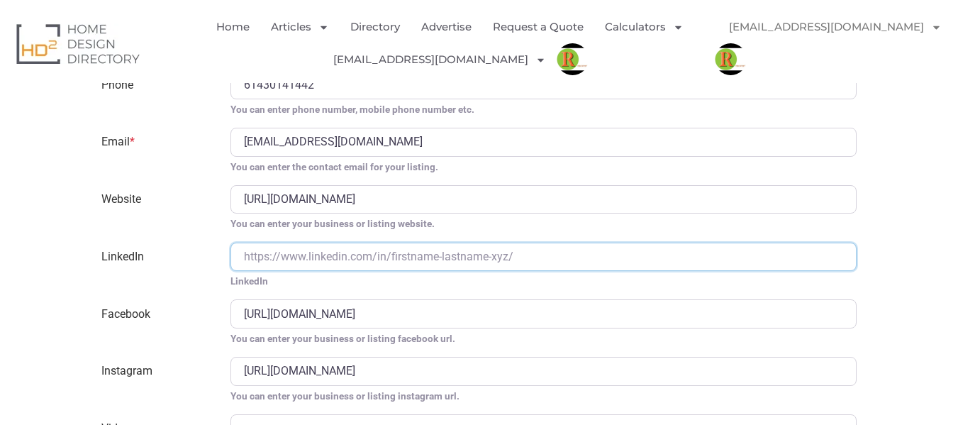
click at [380, 261] on input "LinkedIn" at bounding box center [543, 256] width 626 height 28
paste input "https://rmoverz.com.au/same-day-removalist"
type input "https://rmoverz.com.au/same-day-removalist"
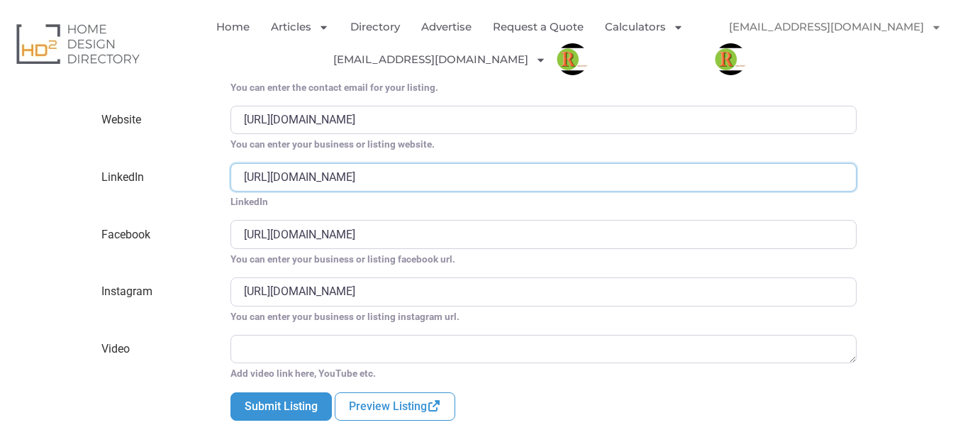
scroll to position [3307, 0]
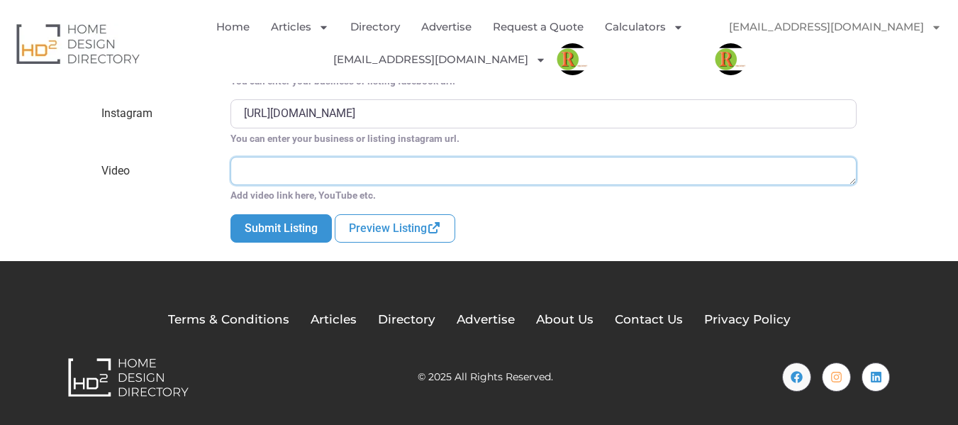
click at [371, 167] on textarea "Video" at bounding box center [543, 171] width 626 height 28
paste textarea "https://rmoverz.com.au/furniture-removalists-adelaide"
type textarea "https://rmoverz.com.au/furniture-removalists-adelaide"
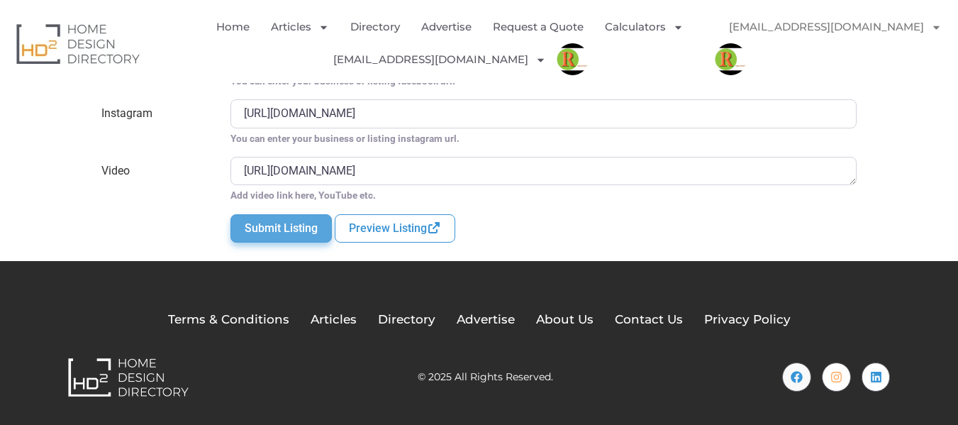
click at [307, 228] on button "Submit Listing" at bounding box center [280, 228] width 101 height 28
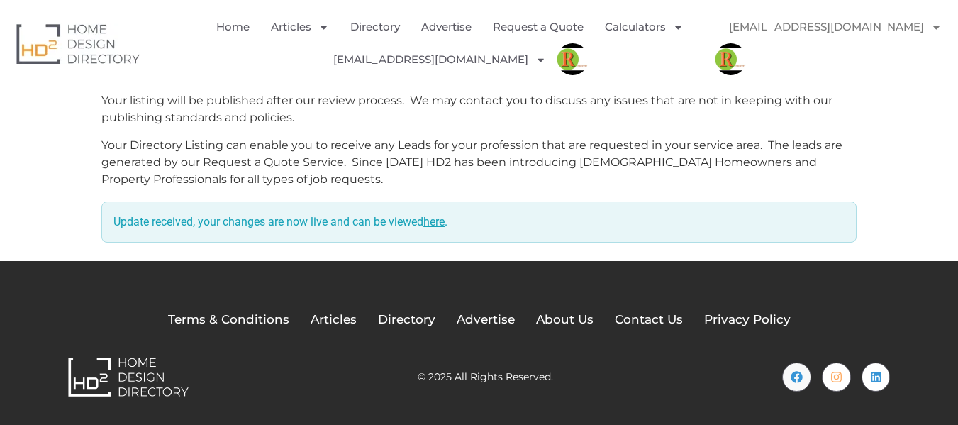
scroll to position [522, 0]
click at [437, 220] on link "here" at bounding box center [433, 221] width 21 height 13
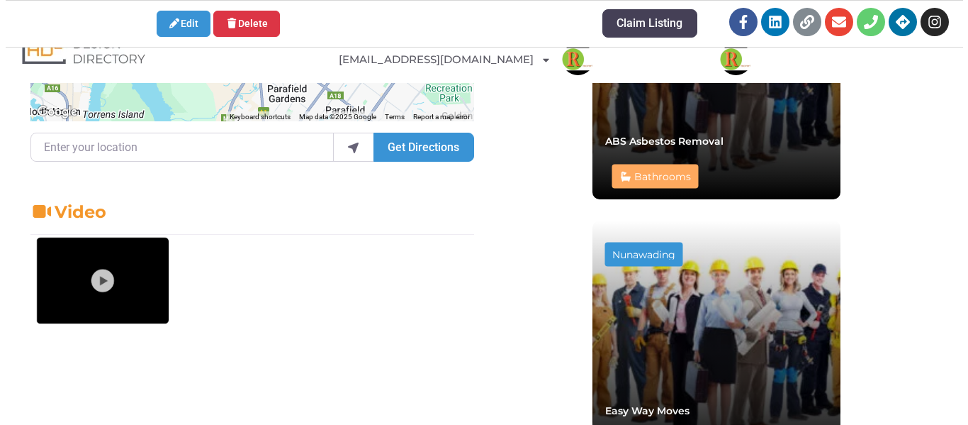
scroll to position [922, 0]
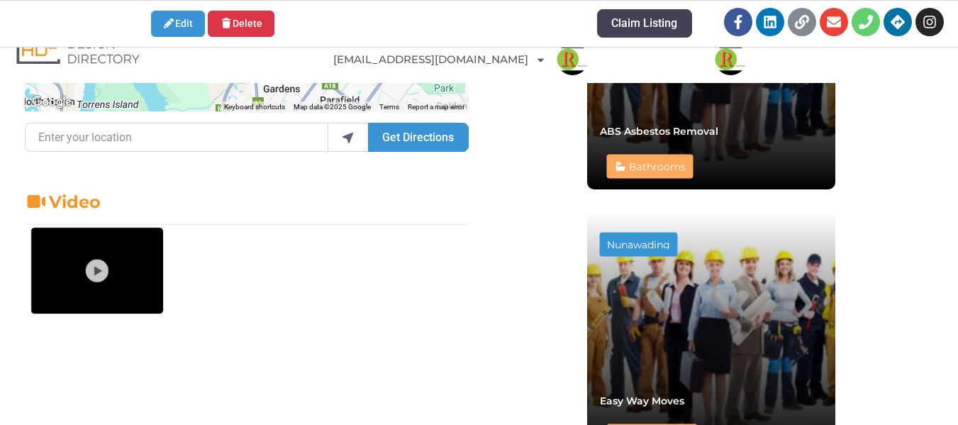
click at [96, 252] on img at bounding box center [99, 271] width 149 height 92
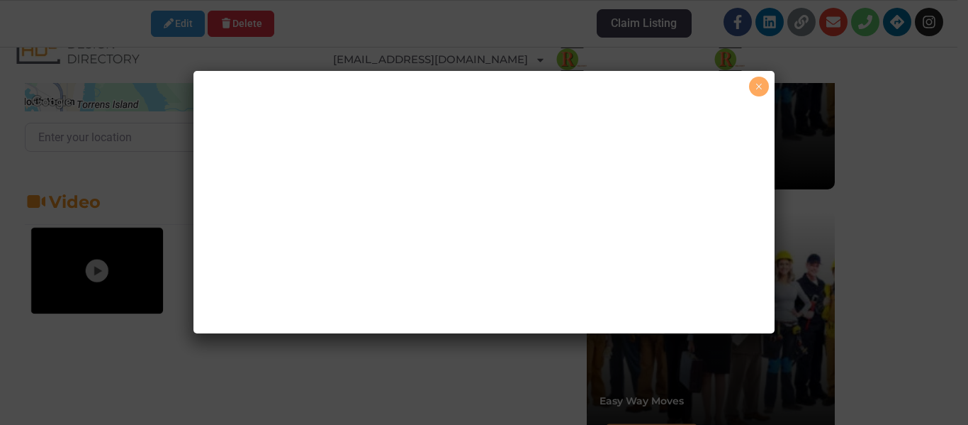
click at [761, 84] on button "×" at bounding box center [759, 87] width 20 height 20
